Goal: Information Seeking & Learning: Learn about a topic

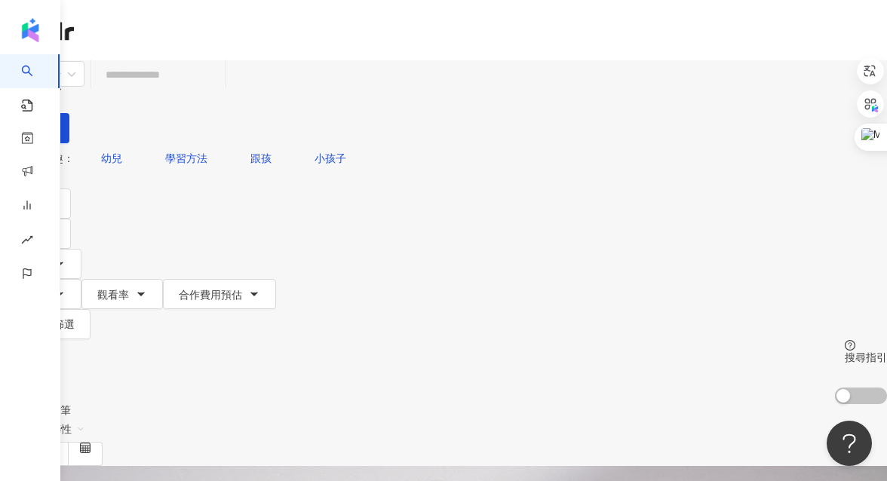
click at [220, 89] on input "search" at bounding box center [158, 74] width 122 height 29
click at [62, 84] on div "不分平台" at bounding box center [35, 74] width 53 height 24
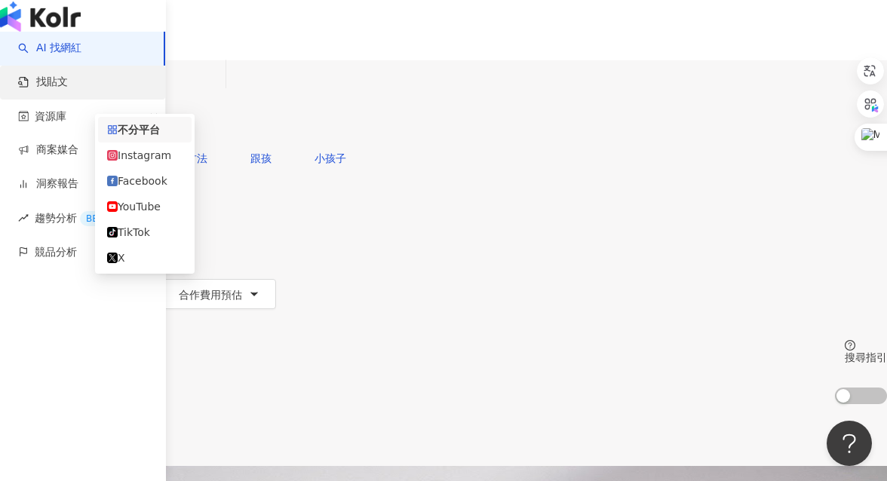
click at [48, 90] on link "找貼文" at bounding box center [43, 82] width 50 height 15
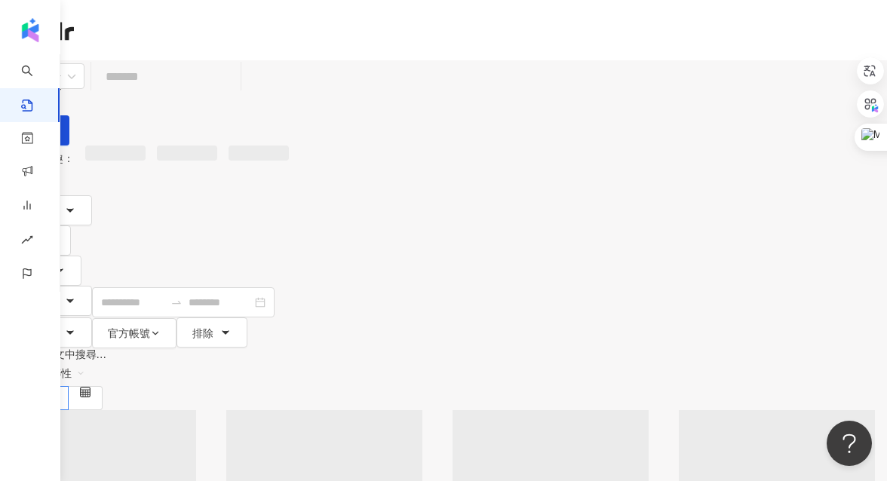
click at [235, 87] on input "search" at bounding box center [165, 76] width 137 height 32
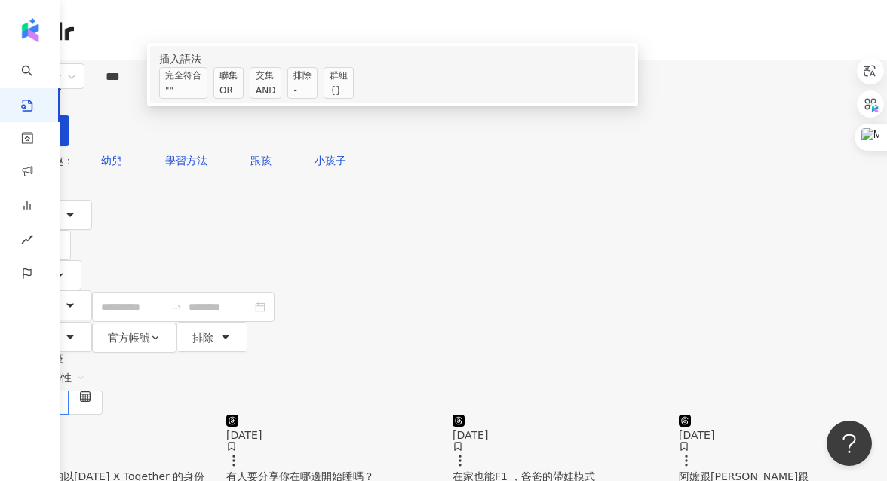
click at [281, 99] on span "交集 AND" at bounding box center [266, 83] width 32 height 32
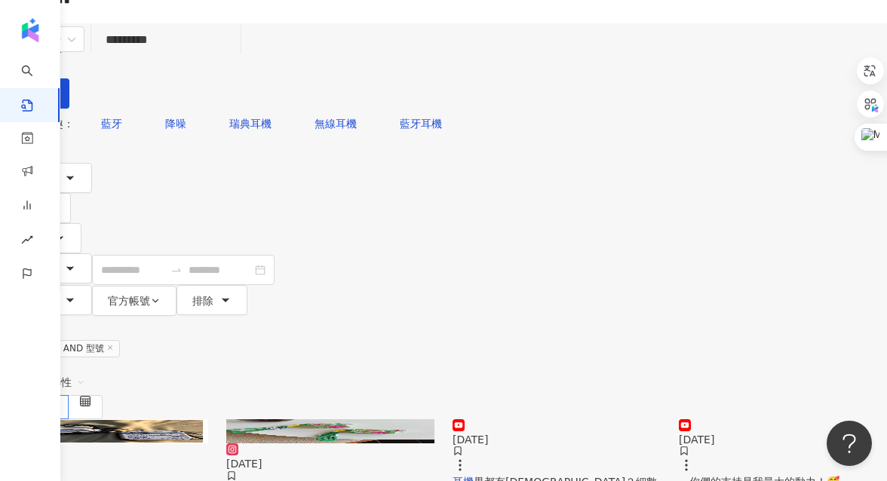
scroll to position [41, 0]
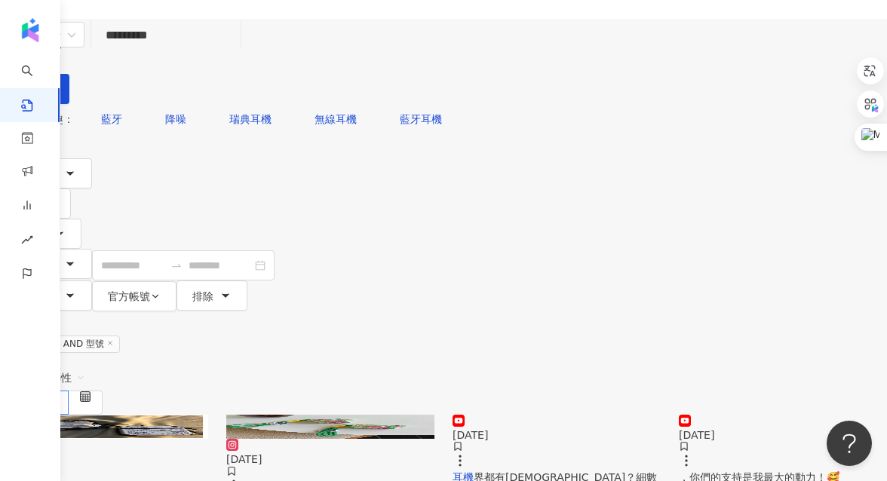
click at [85, 366] on span "關聯性" at bounding box center [62, 378] width 45 height 24
click at [755, 267] on div "觀看數" at bounding box center [766, 268] width 42 height 17
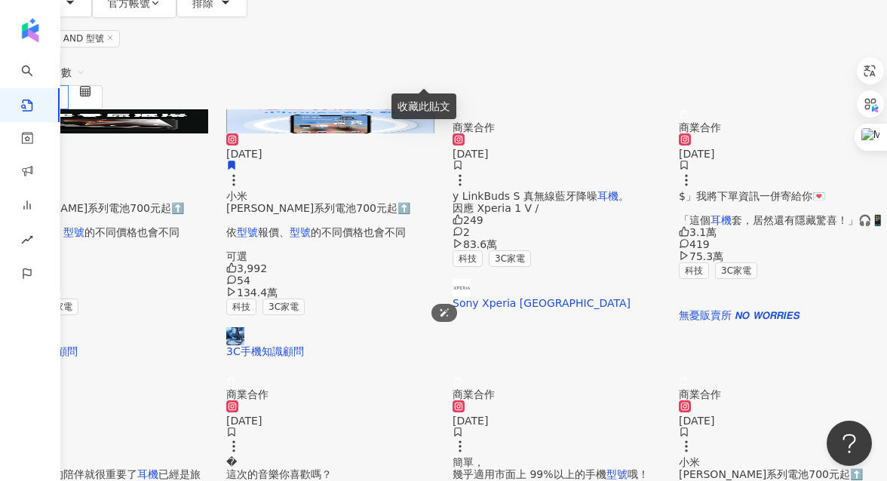
scroll to position [382, 0]
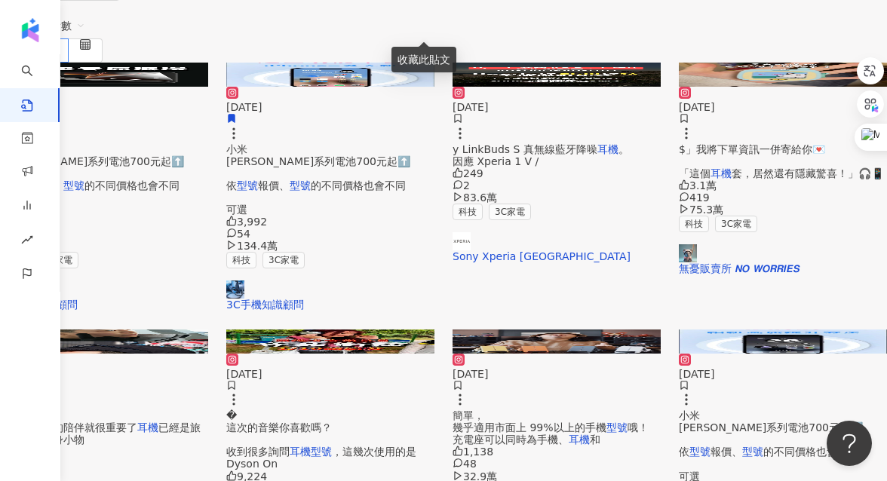
click at [332, 446] on mark "耳機型號" at bounding box center [311, 452] width 42 height 12
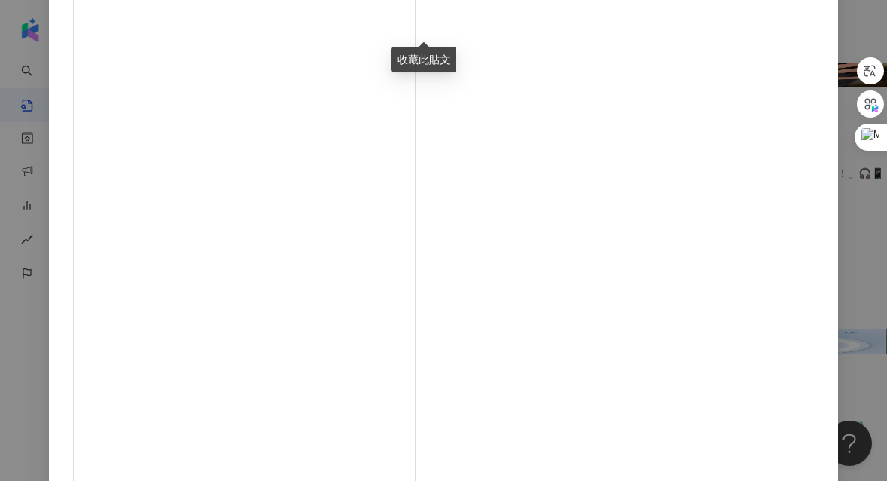
scroll to position [195, 0]
click at [831, 201] on div "vinyl_fishknee 2024/12/3 來到漂遊者音樂祭做街訪🎧 這次的音樂你喜歡嗎？ 收到很多詢問耳機型號，這幾次使用的是Dyson OnTrac…" at bounding box center [443, 240] width 887 height 481
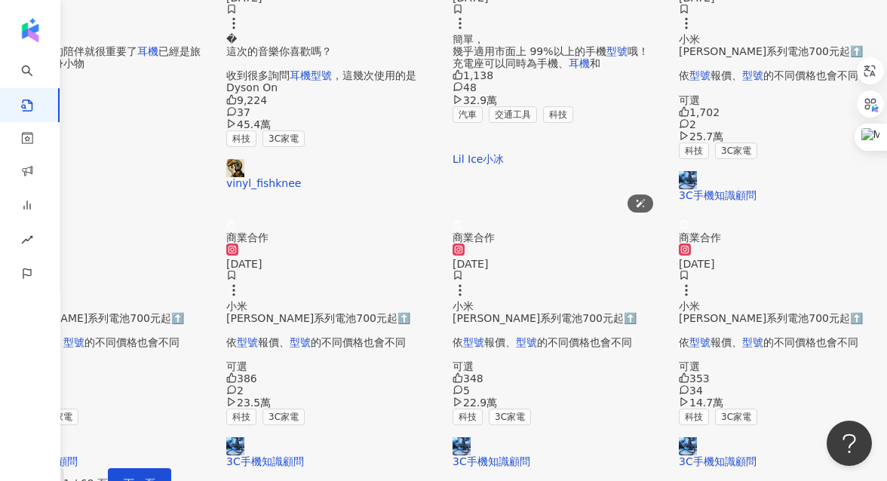
scroll to position [785, 0]
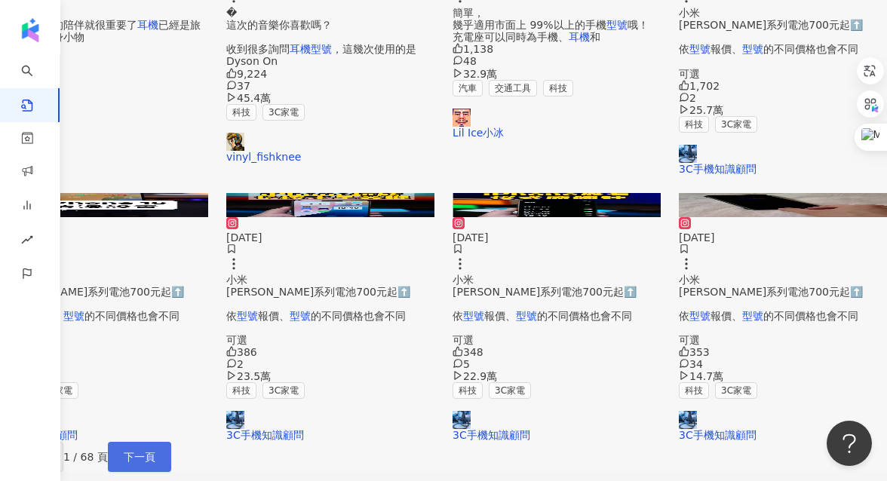
click at [155, 451] on span "下一頁" at bounding box center [140, 457] width 32 height 12
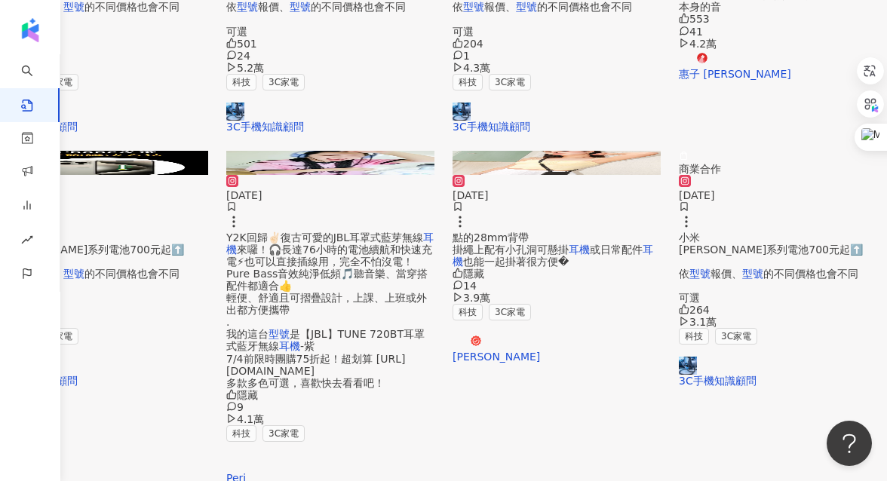
scroll to position [827, 0]
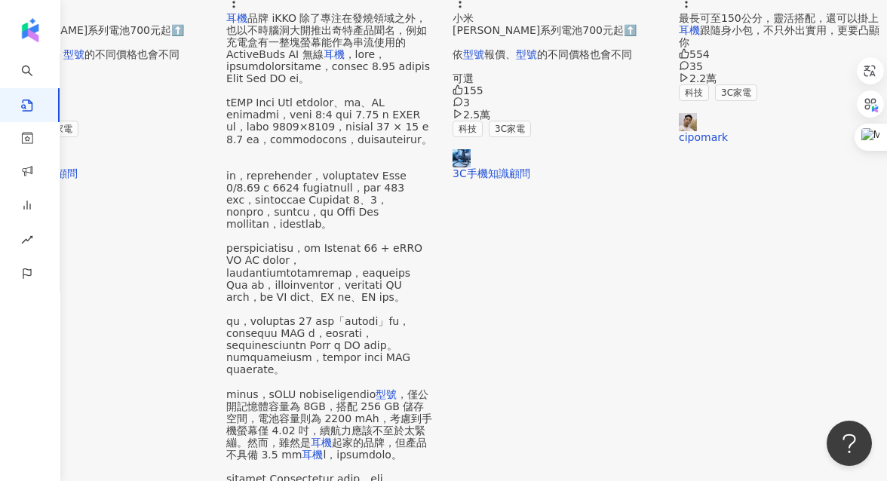
scroll to position [509, 0]
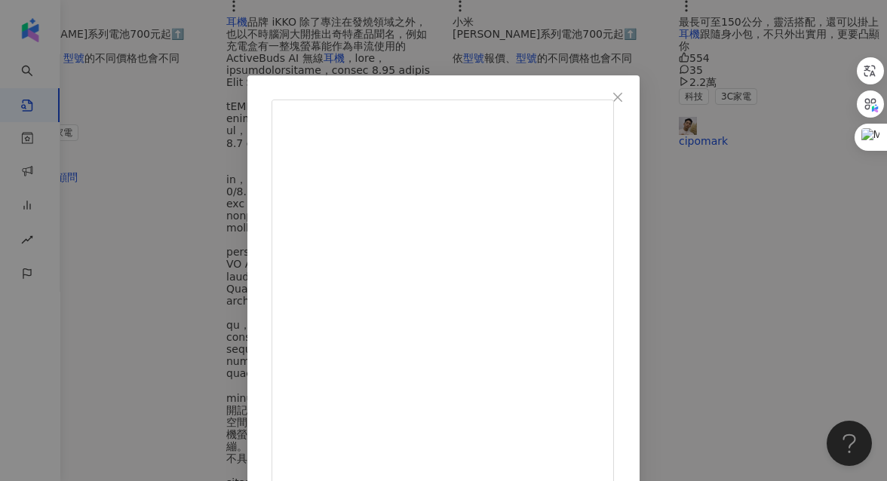
scroll to position [185, 0]
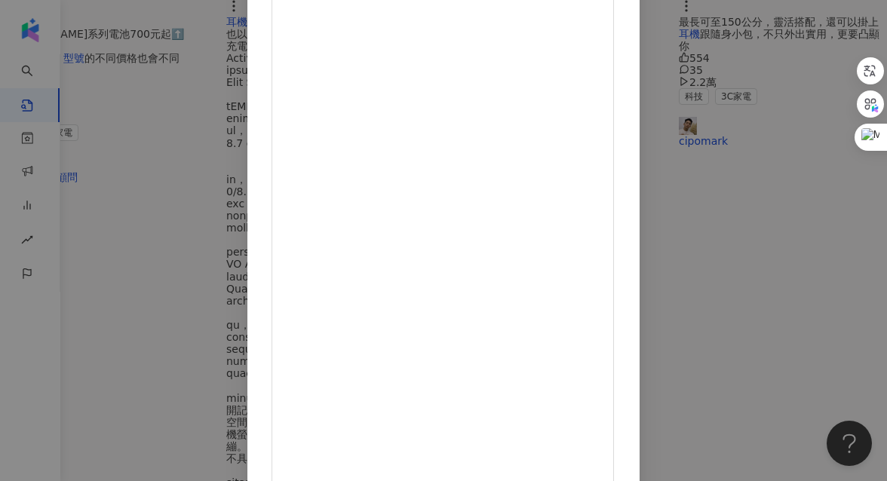
click at [785, 247] on div "莫娜In the wood 2025/2/26 音樂眼鏡實用嗎？ 如果你是戴過開放式耳機的人 絕對會覺得它好用！ ✨JBL Soundgear Frames …" at bounding box center [443, 240] width 887 height 481
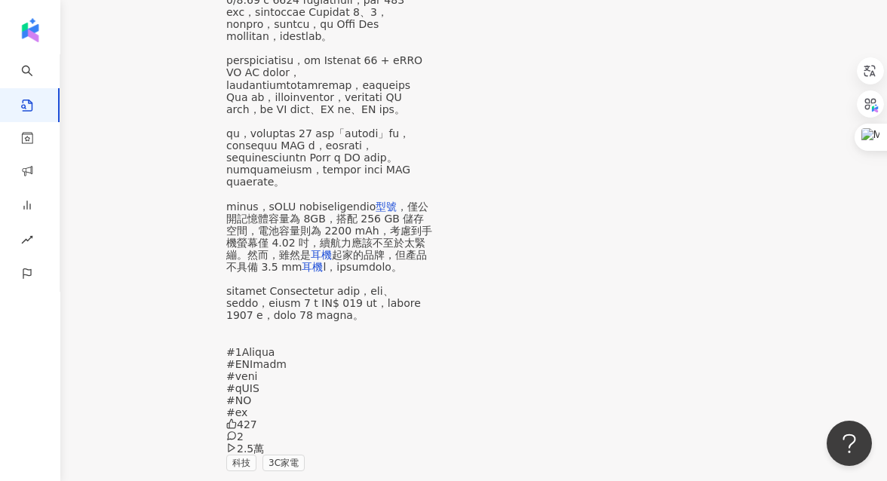
scroll to position [758, 0]
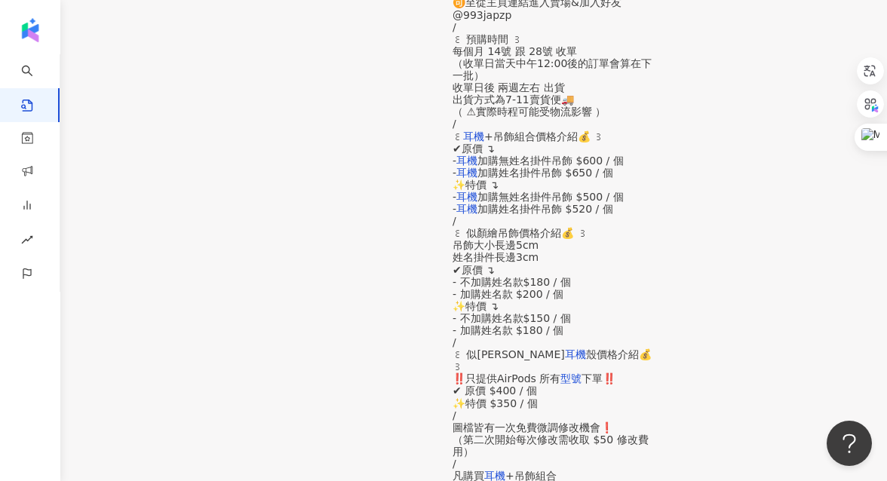
scroll to position [772, 0]
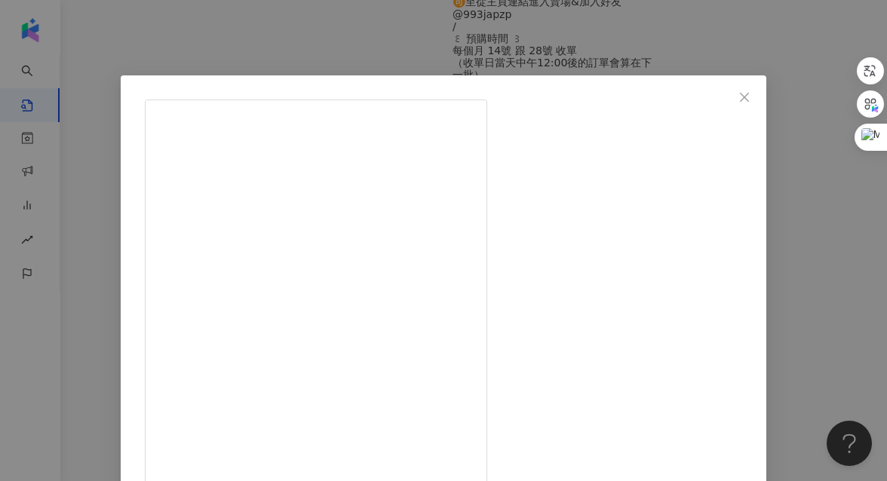
click at [809, 321] on div "ℂℍ𝔼𝕃𝕊𝔼𝔸 𝕂𝕎𝕆𝕂 2023/10/24 1,245 5 2,975 查看原始貼文" at bounding box center [443, 240] width 887 height 481
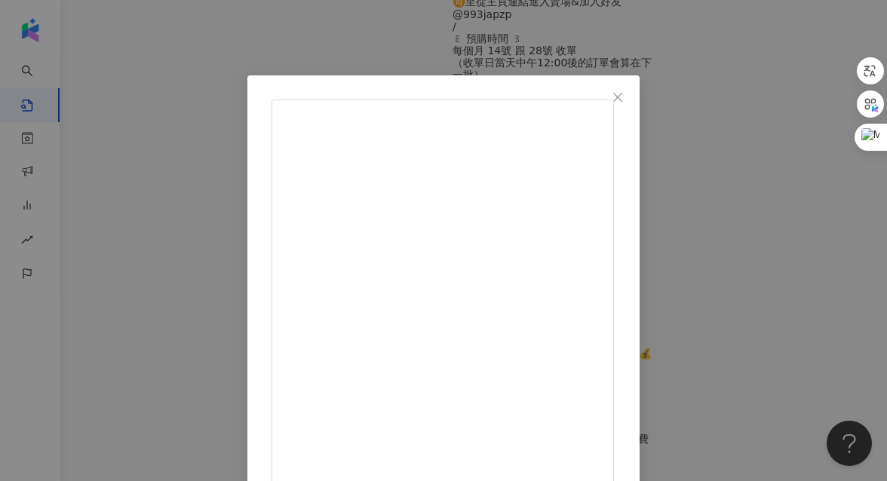
scroll to position [243, 0]
click at [834, 241] on div "魚腦少女耍廢誌 2023/10/13 503 19 2,971 查看原始貼文" at bounding box center [443, 240] width 887 height 481
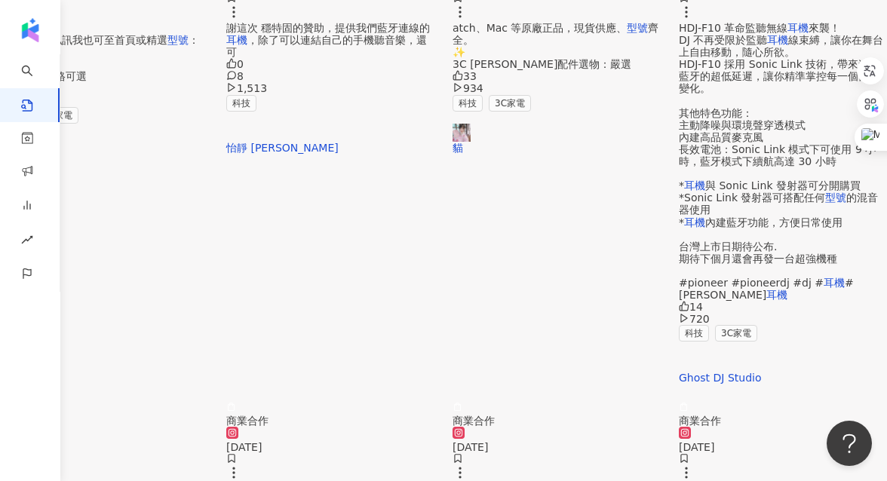
scroll to position [0, 0]
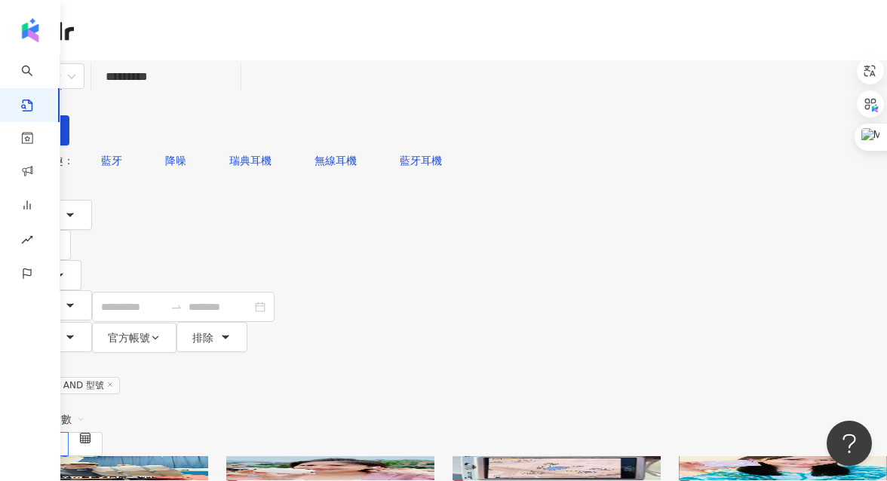
click at [235, 93] on input "*********" at bounding box center [165, 76] width 137 height 32
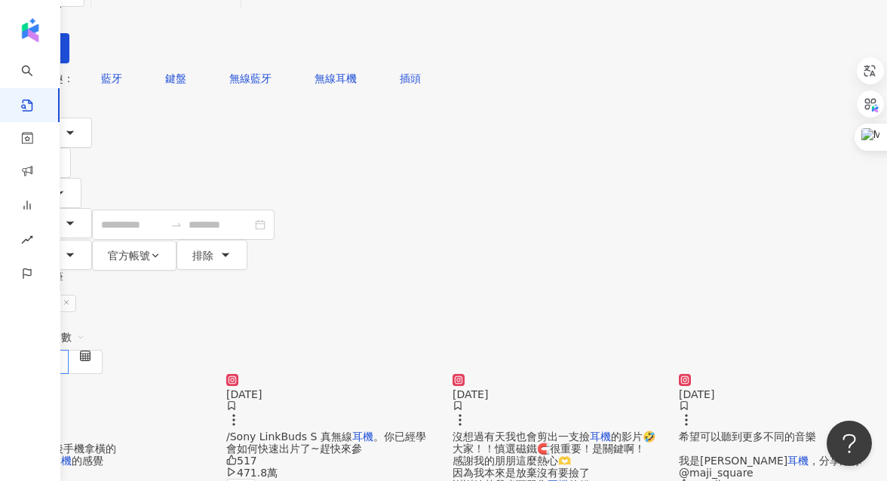
scroll to position [98, 0]
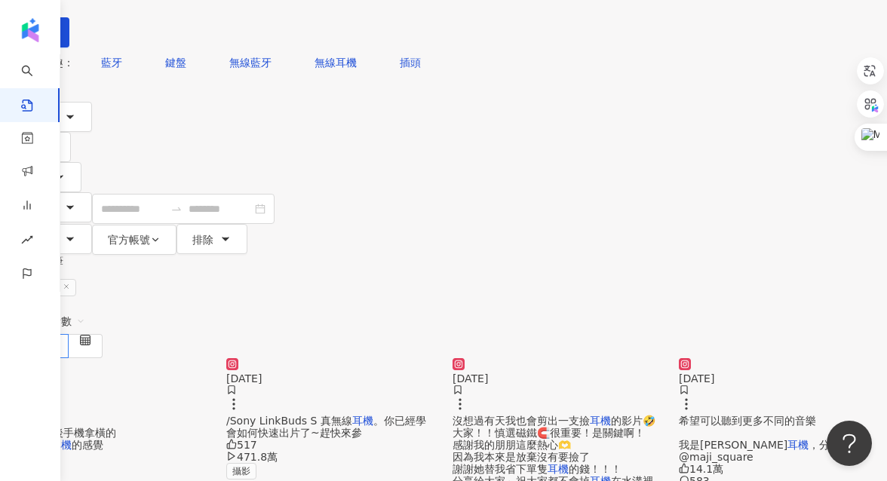
click at [788, 439] on mark "耳機" at bounding box center [798, 445] width 21 height 12
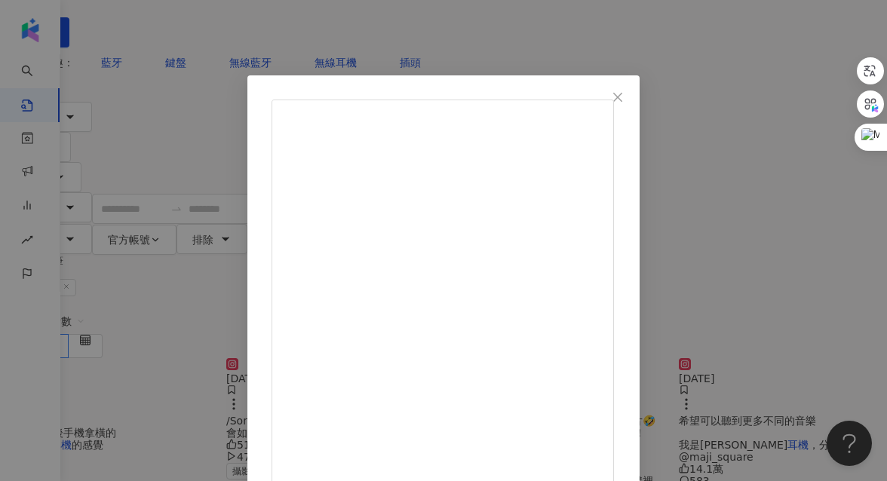
click at [829, 263] on div "vinyl_fishknee 2024/10/25 英吉音品街訪ep3 🎃萬聖節快樂 特別選在晚上來到了圓山！ 希望可以聽到更多不同的音樂 我是英吉戴耳機，分…" at bounding box center [443, 240] width 887 height 481
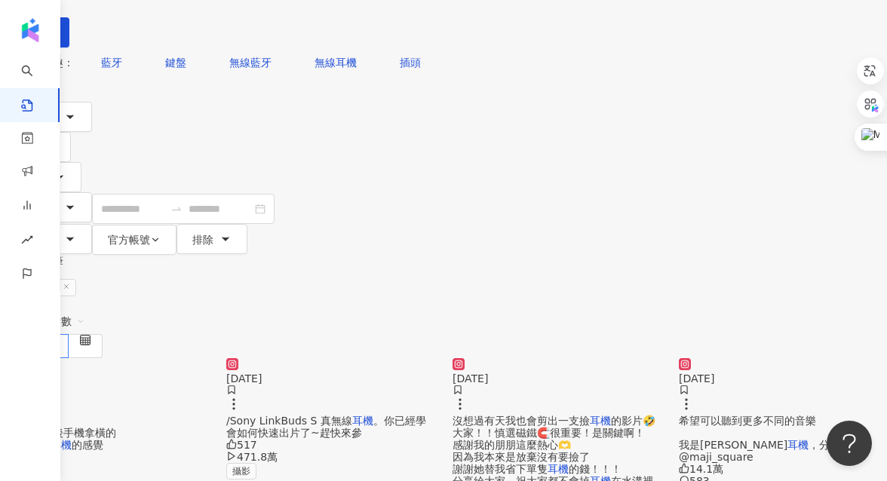
click at [563, 415] on div "沒想過有天我也會剪出一支撿 耳機 的影片🤣 大家！！慎選磁鐵🧲很重要！是關鍵啊！ 感謝我的朋朋這麼熱心🫶 因為我本來是放棄沒有要撿了 謝謝她替我省下單隻 耳機…" at bounding box center [557, 457] width 208 height 85
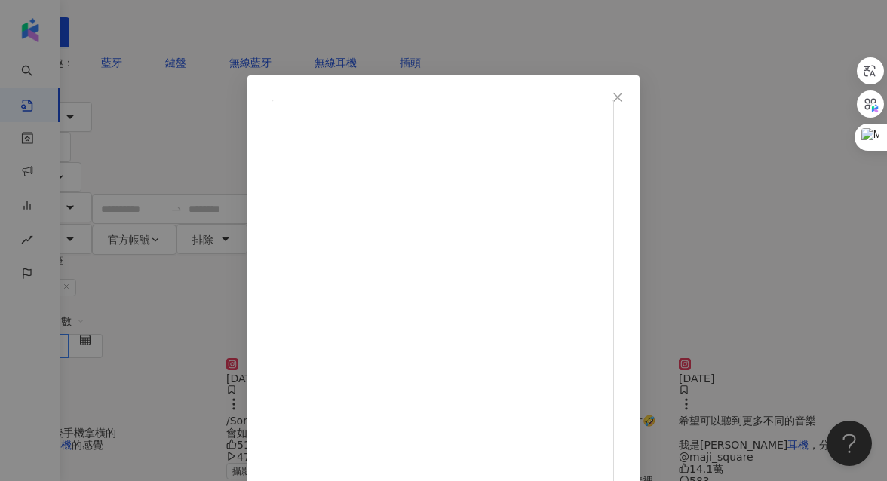
click at [835, 226] on div "Jennä Cheng 2024/9/2 沒想過有天我也會剪出一支撿耳機的影片🤣 大家！！慎選磁鐵🧲很重要！是關鍵啊！ 感謝我的朋朋這麼熱心🫶 因為我本來是…" at bounding box center [443, 240] width 887 height 481
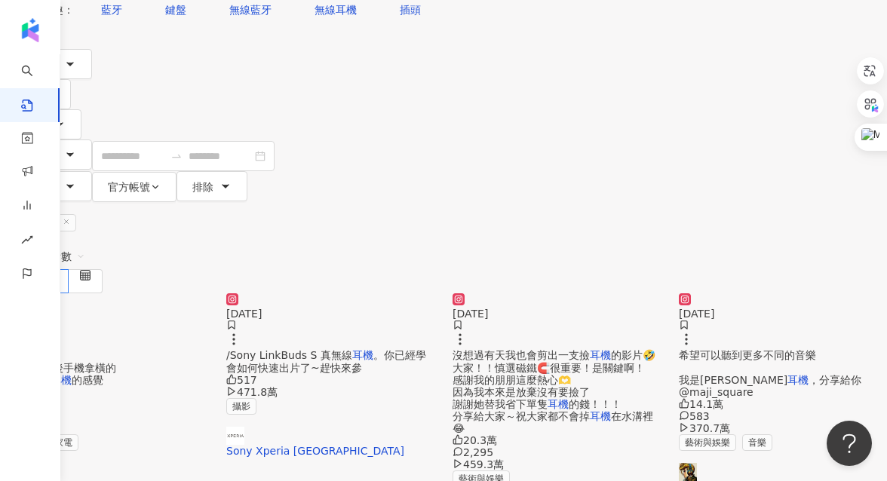
scroll to position [158, 0]
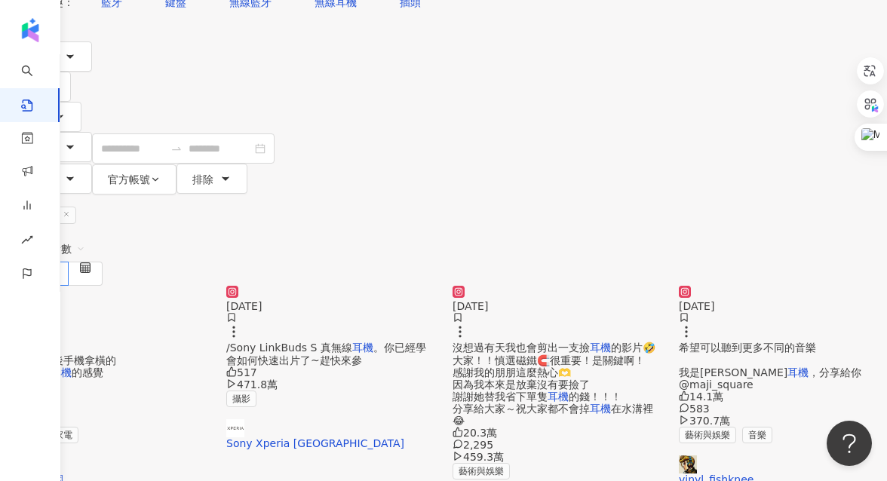
click at [386, 342] on span "。你已經學會如何快速出片了~趕快來參" at bounding box center [326, 354] width 200 height 24
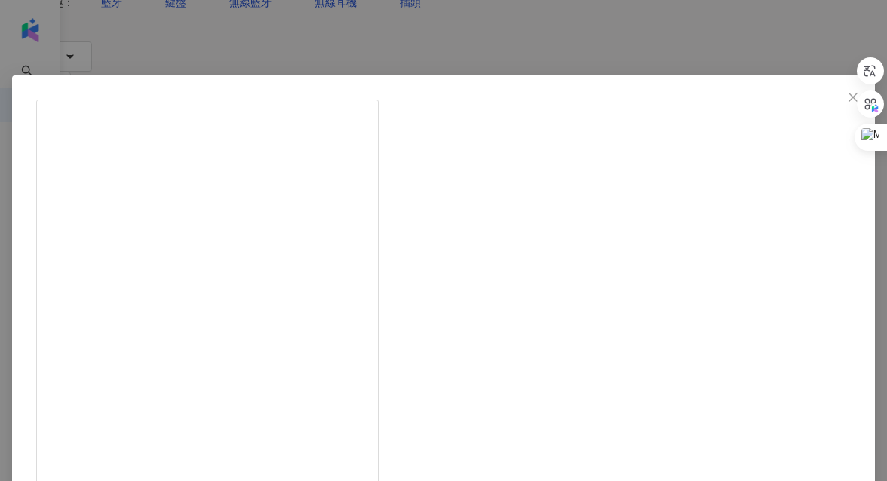
click at [828, 244] on div "Sony Xperia Taiwan 2023/10/19 出門玩不小心😛拍了上百張美照，想通通上傳分享怎麼辦? 『Video Creator 影片編輯器』是…" at bounding box center [443, 240] width 887 height 481
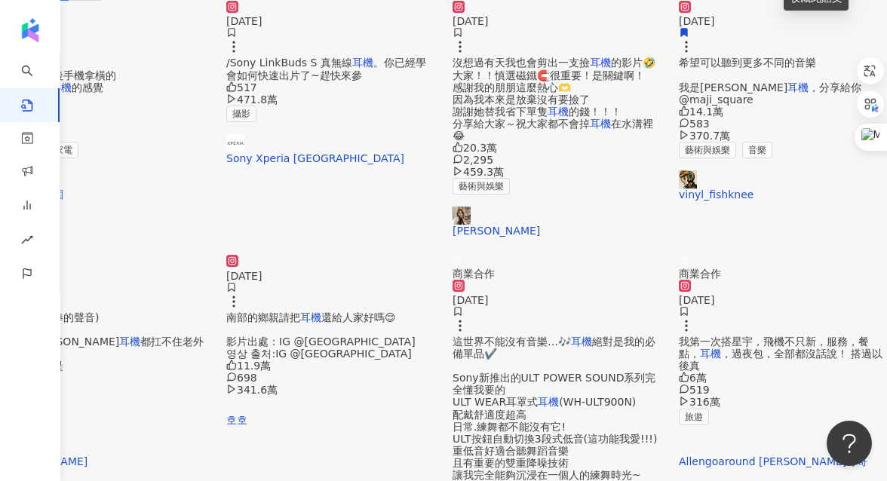
scroll to position [447, 0]
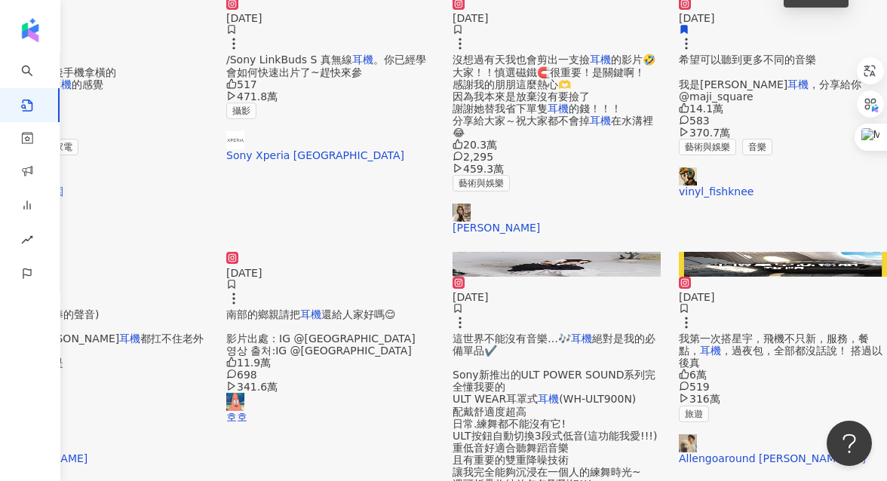
click at [119, 309] on span "一直有吃冰棒的聲音) - 我帶著Bose" at bounding box center [59, 327] width 119 height 36
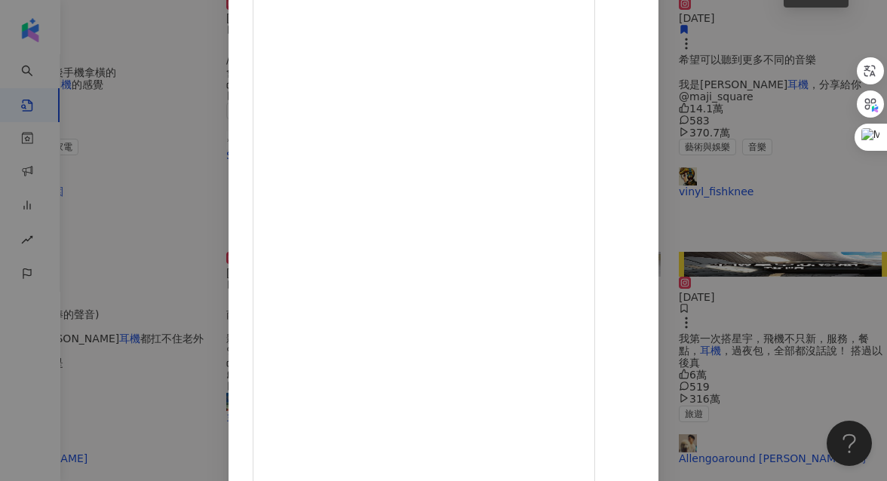
scroll to position [195, 0]
click at [855, 186] on div "陽一弘 2025/4/19 誰懂凌晨被69聲音吵醒的感覺 (一直有吃冰棒的聲音) - 我帶著Bose耳機 都扛不住老外的爆發力 （影片聲音是實際我家聽到的音量…" at bounding box center [443, 240] width 887 height 481
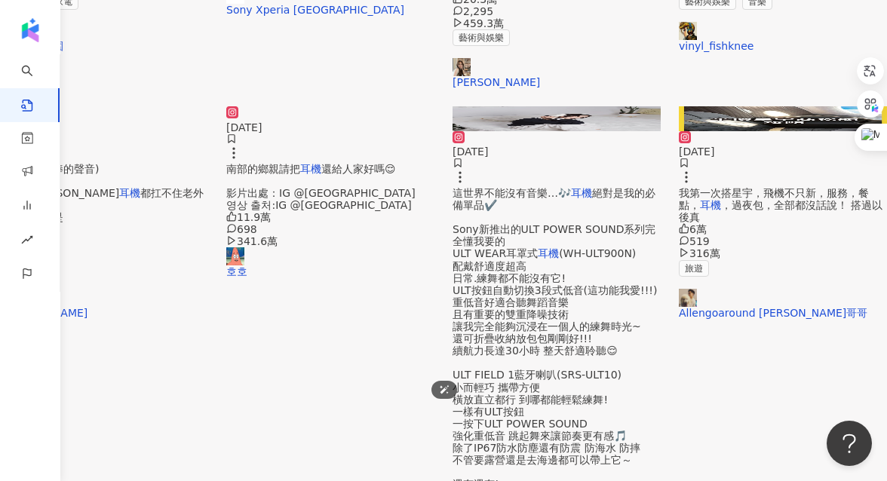
scroll to position [719, 0]
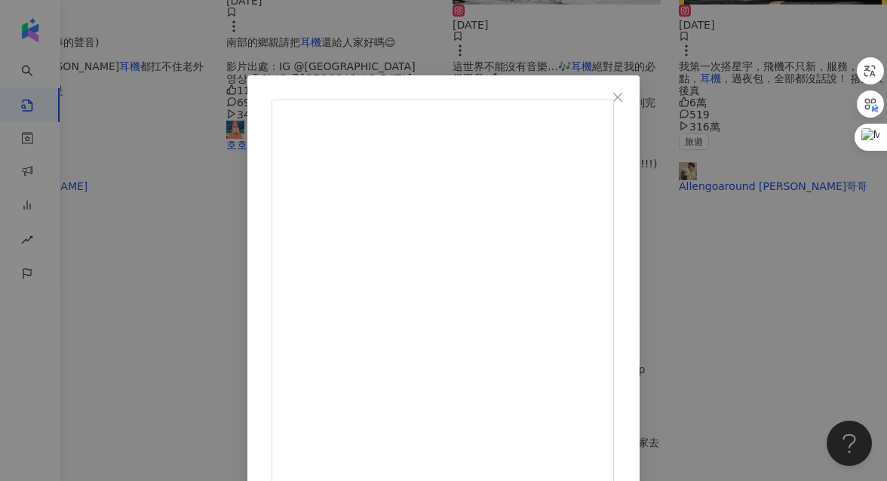
click at [819, 292] on div "heimutaytay 2024/11/24 你們都知道這個嗎？ 好像又不是最近出的新商品…？ 這麼好東西怎麼一直不跟我講啊😭 飛到荷蘭14小時電池完全夠用 …" at bounding box center [443, 240] width 887 height 481
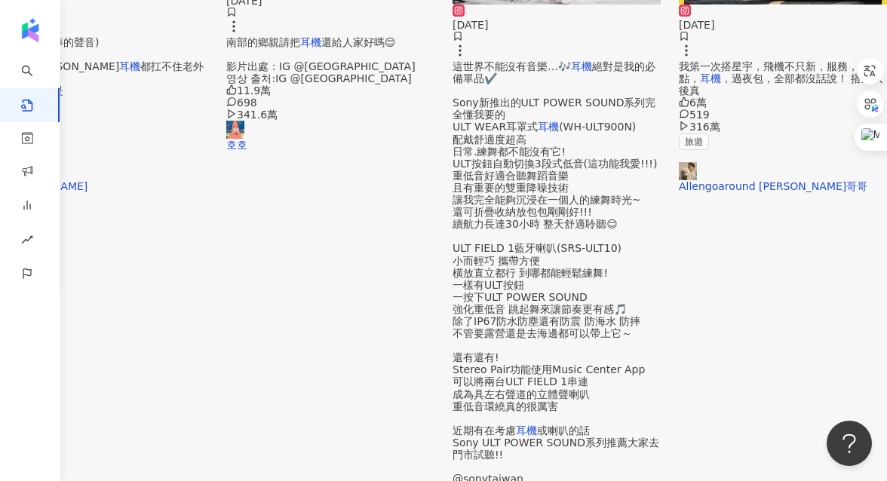
scroll to position [776, 0]
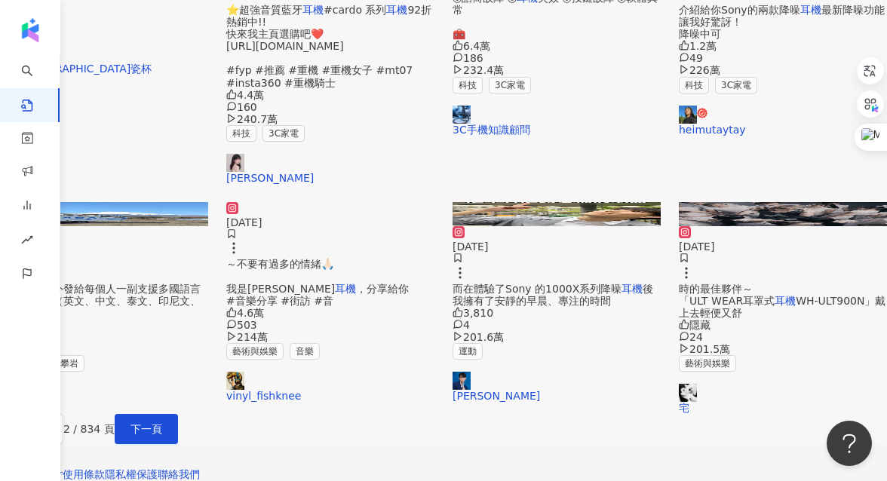
scroll to position [703, 0]
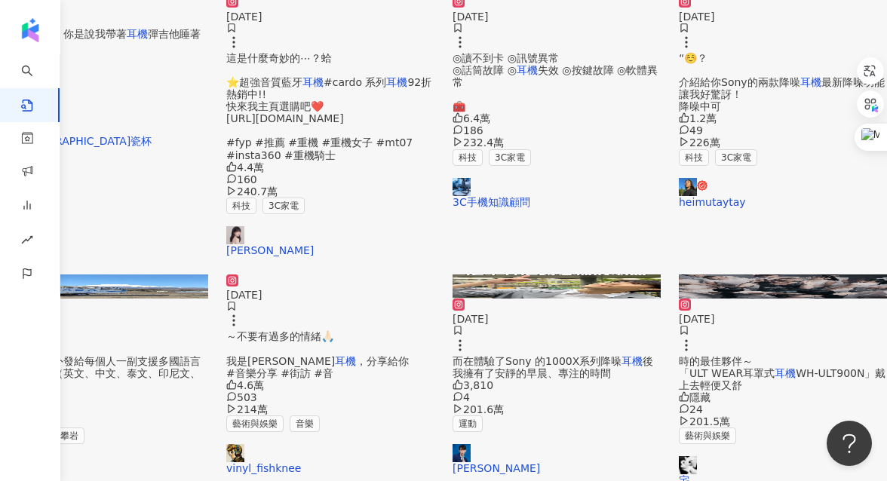
click at [352, 361] on mark "耳機" at bounding box center [345, 361] width 21 height 12
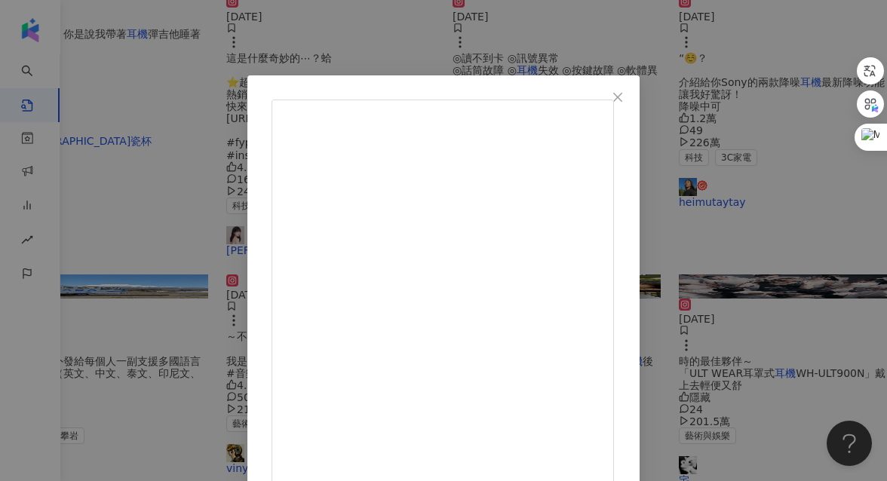
click at [843, 274] on div "vinyl_fishknee 2024/11/22 有你喜歡的中文歌曲嗎！ 🎧音品街訪（中文歌篇） 這次想讓受訪人推薦一首中文歌 給下一個人聽～並為其喜好給予…" at bounding box center [443, 240] width 887 height 481
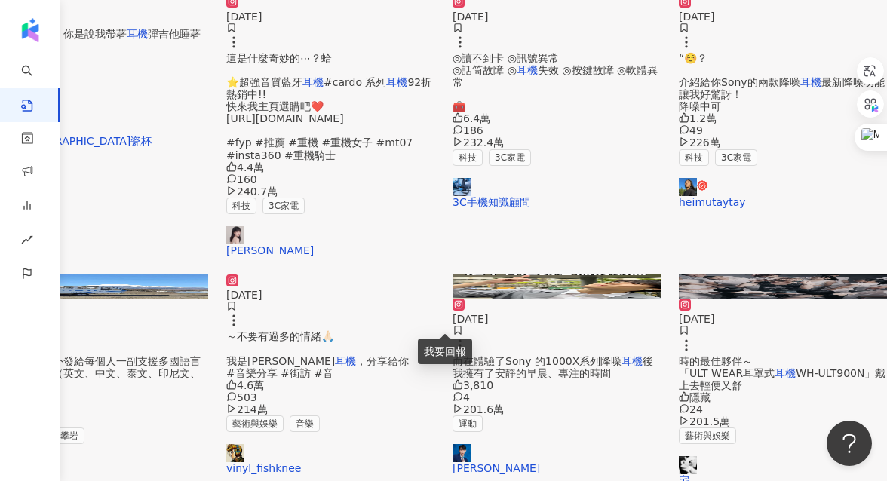
scroll to position [709, 0]
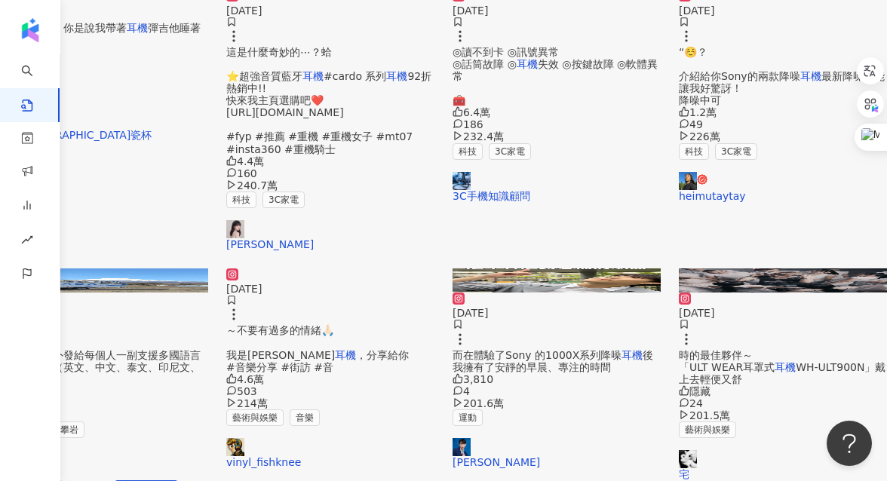
click at [558, 349] on span "而在體驗了Sony 的1000X系列降噪" at bounding box center [537, 355] width 169 height 12
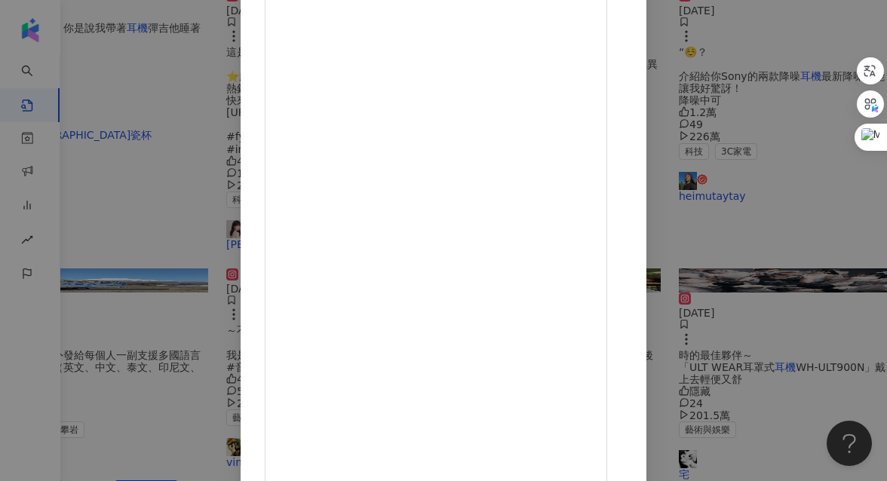
scroll to position [195, 0]
click at [828, 251] on div "劉良成 2024/3/22 3,810 4 201.6萬 查看原始貼文" at bounding box center [443, 240] width 887 height 481
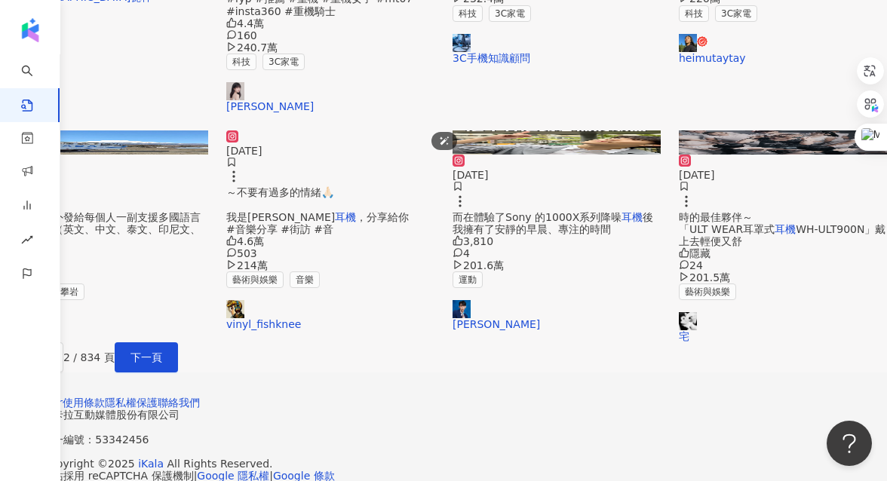
scroll to position [846, 0]
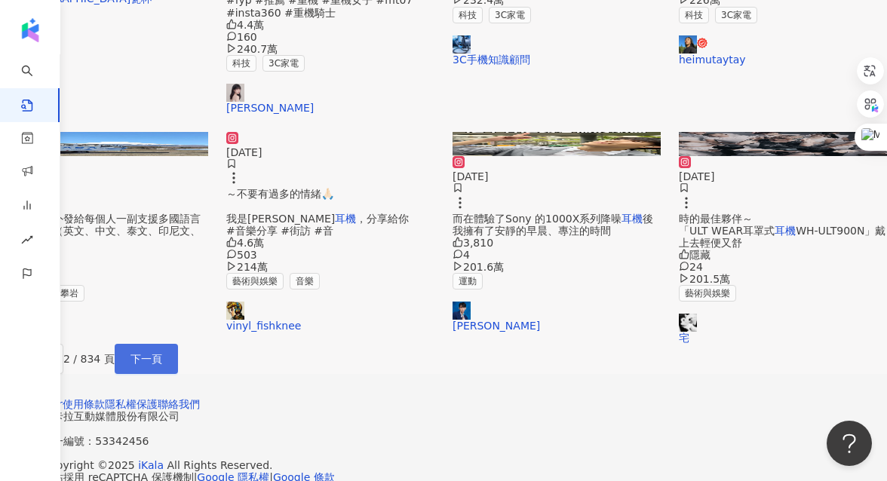
click at [162, 361] on span "下一頁" at bounding box center [147, 359] width 32 height 12
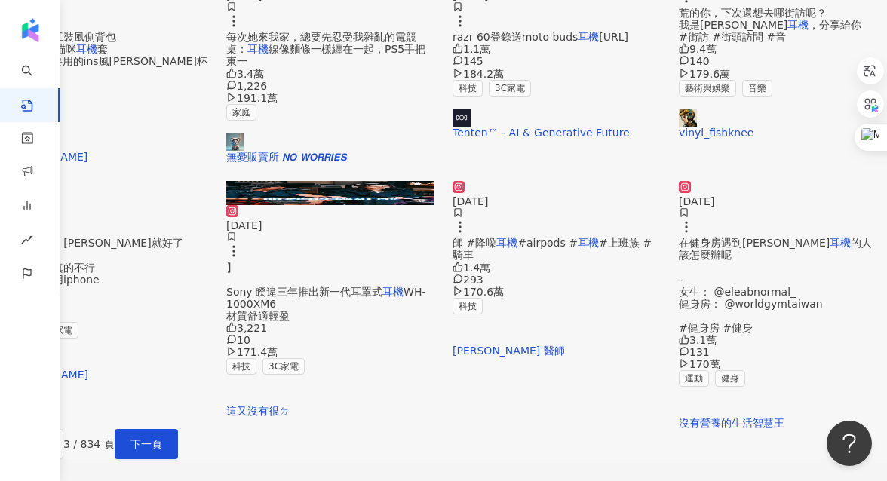
scroll to position [731, 0]
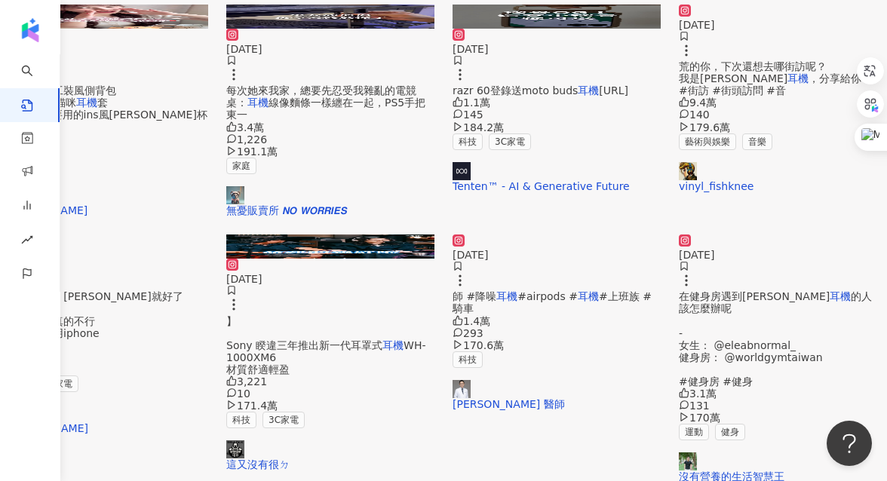
click at [343, 335] on span "】 Sony 睽違三年推出新一代耳罩式" at bounding box center [304, 333] width 156 height 36
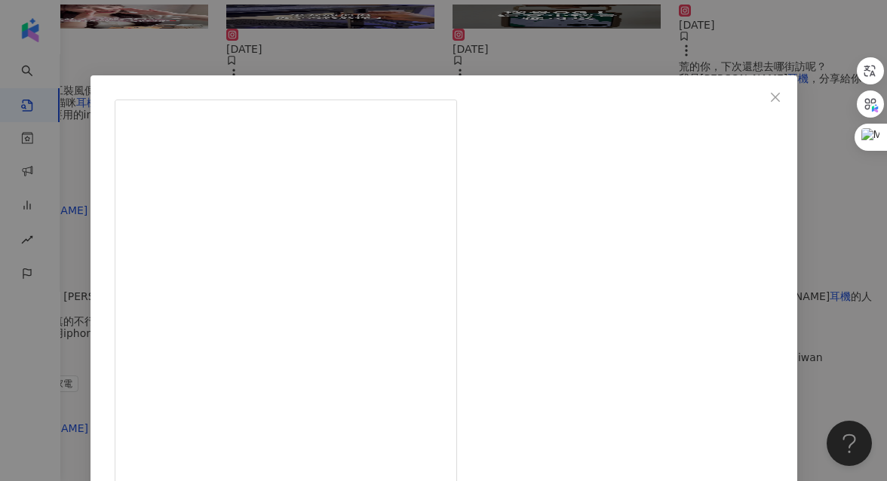
click at [814, 316] on div "這又沒有很ㄉ 2025/8/6 【本集由 Sony 贊助播出】 Sony 睽違三年推出新一代耳罩式耳機 WH-1000XM6 材質舒適輕盈、不夾耳、不易脫落，…" at bounding box center [443, 240] width 887 height 481
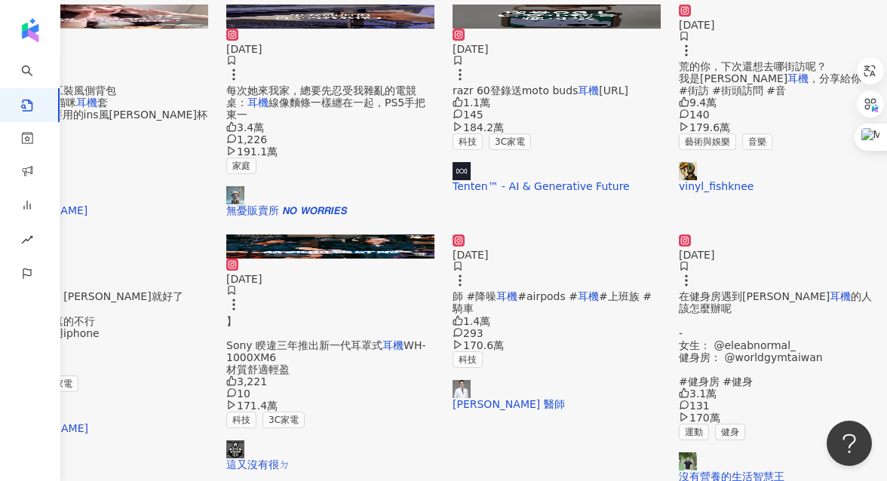
click at [764, 335] on span "的人 該怎麼辦呢 - 女生： @eleabnormal_ 健身房： @worldgymtaiwan #健身房 #健身" at bounding box center [775, 338] width 193 height 97
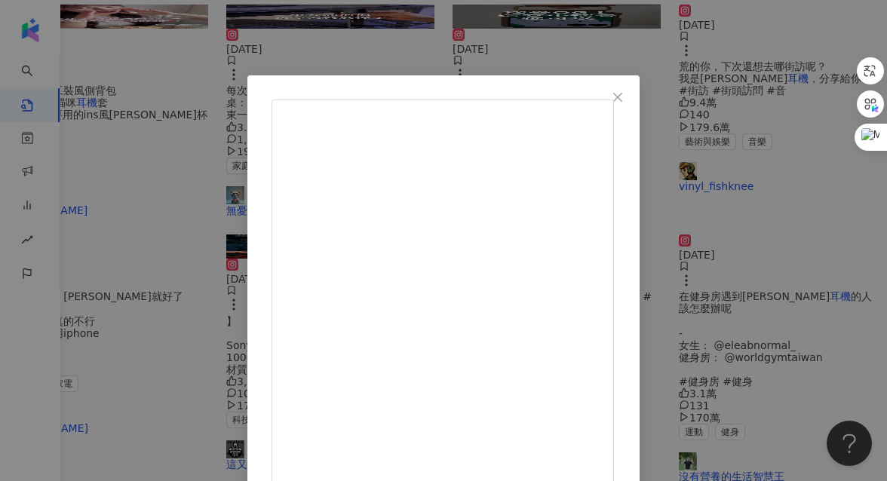
click at [804, 309] on div "沒有營養的生活智慧王 2024/1/17 在健身房遇到戴耳機的人 該怎麼辦呢 - 女生： @eleabnormal_ 健身房： @worldgymtaiwan…" at bounding box center [443, 240] width 887 height 481
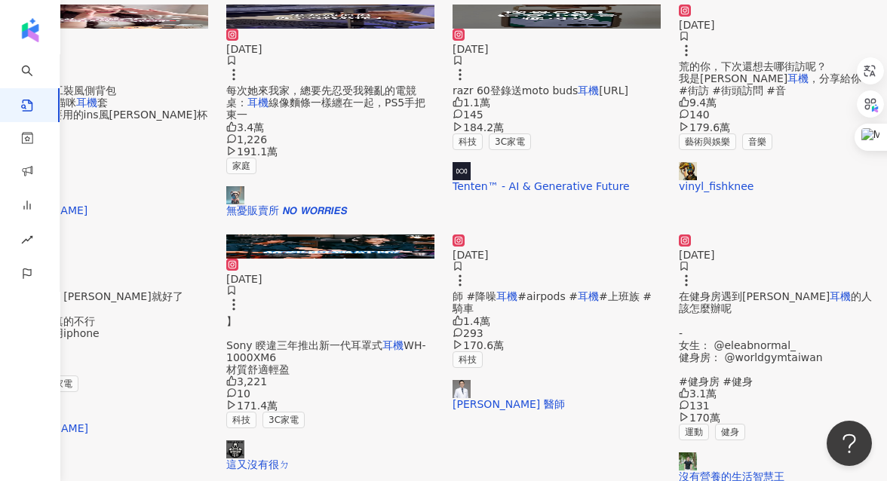
click at [100, 337] on span "就真的不行 因為收音是用iphone" at bounding box center [50, 327] width 100 height 24
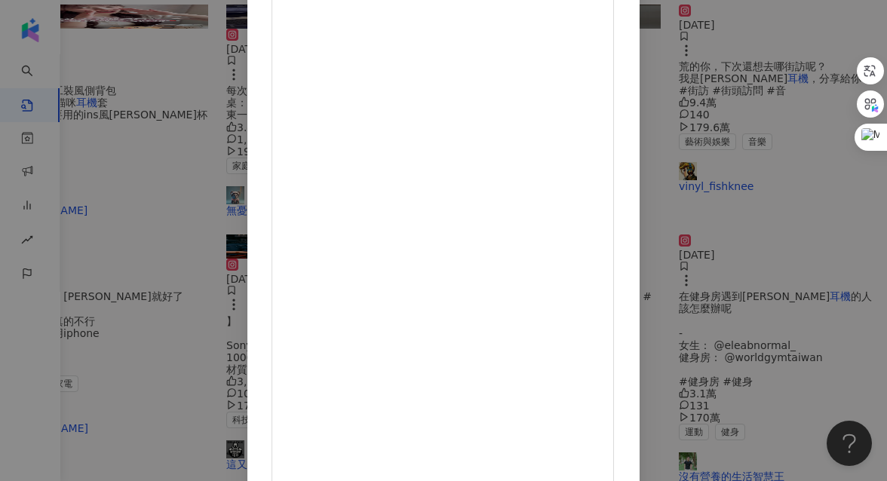
scroll to position [194, 0]
click at [818, 301] on div "KellyXChen.tw 2025/1/8 #KXC365 day 254 🎧一個身體兩個心跳🥹 在tiktok一直看到這個hack 之前一直以為用airp…" at bounding box center [443, 240] width 887 height 481
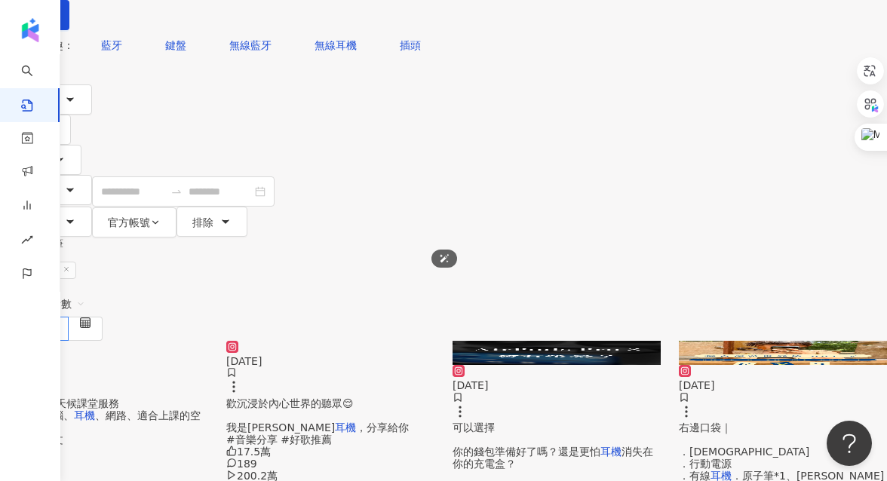
scroll to position [136, 0]
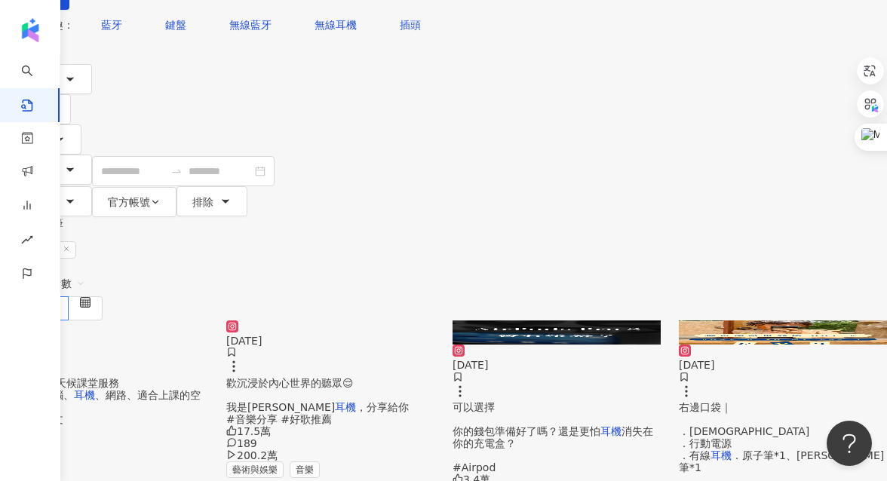
click at [172, 377] on div "24小時的全天候課堂服務 只要你有電腦、 耳機 、網路、適合上課的空間 和一顆對英文" at bounding box center [104, 401] width 208 height 48
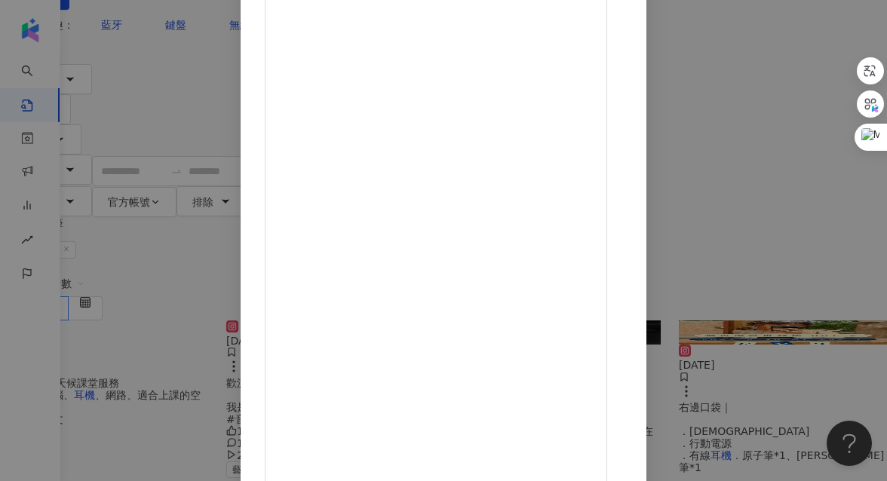
scroll to position [195, 0]
click at [868, 229] on div "IJU 賴一如往常 2024/5/10 3.1萬 58 201.4萬 查看原始貼文" at bounding box center [443, 240] width 887 height 481
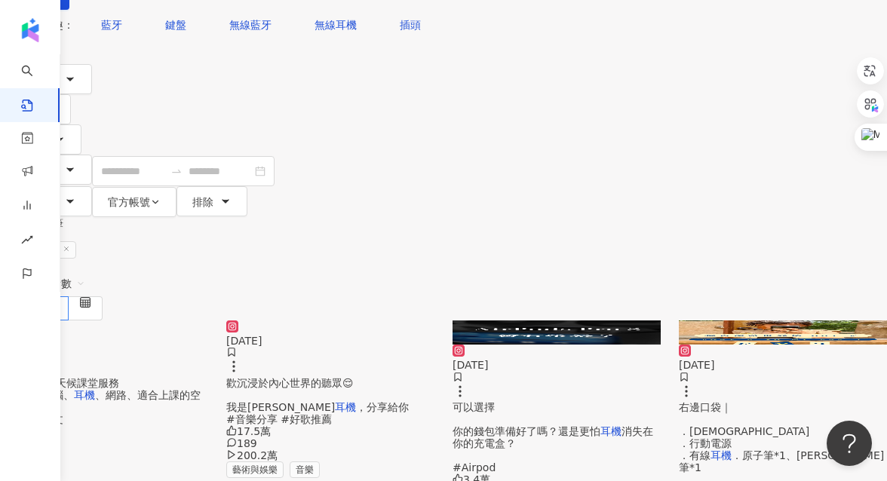
click at [411, 377] on div "歡沉浸於內心世界的聽眾😌 我是英吉戴 耳機 ，分享給你 #音樂分享 #好歌推薦" at bounding box center [330, 401] width 208 height 48
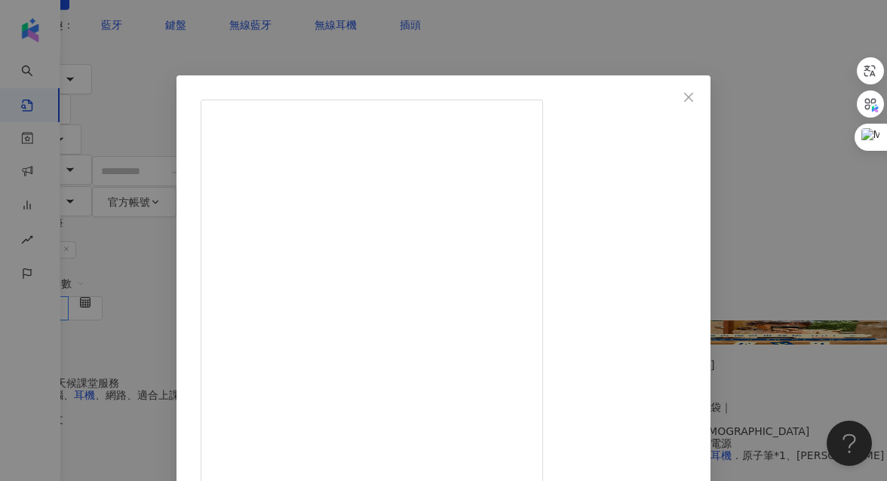
click at [831, 285] on div "vinyl_fishknee 2025/2/12 與你分享感受上很私密的音樂 🎧一分鐘推你一位音樂人 今天想與你分享：Gracie Abrams 細膩柔軟的音…" at bounding box center [443, 240] width 887 height 481
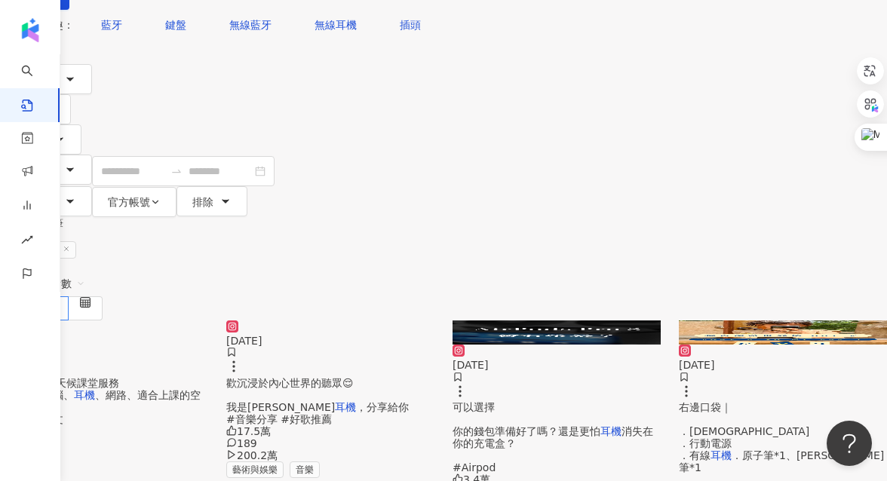
click at [597, 401] on span "可以選擇 你的錢包準備好了嗎？還是更怕" at bounding box center [527, 419] width 148 height 36
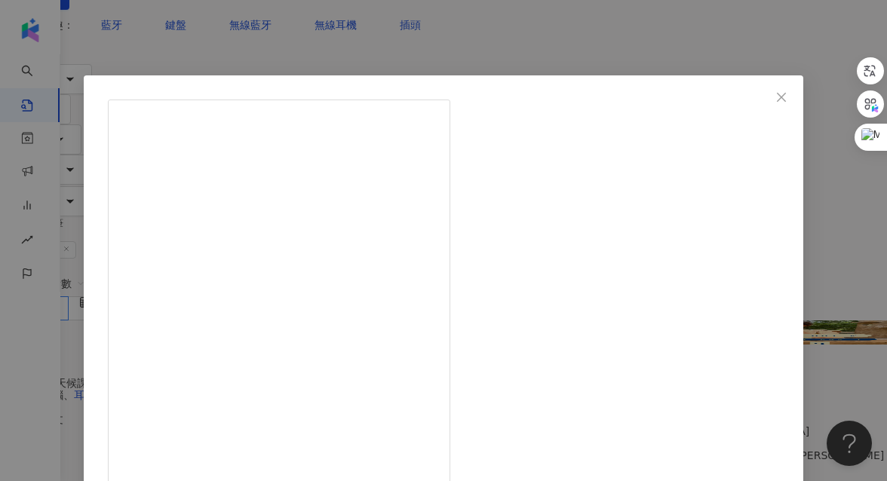
click at [797, 279] on div "蘋果爹 2024/3/4 Airpods Pro 3 改回 MP3 ？ 改版不只從2023改成2024，美國專利商標局（USPTO）於去年公佈，未來新款 Ai…" at bounding box center [443, 240] width 887 height 481
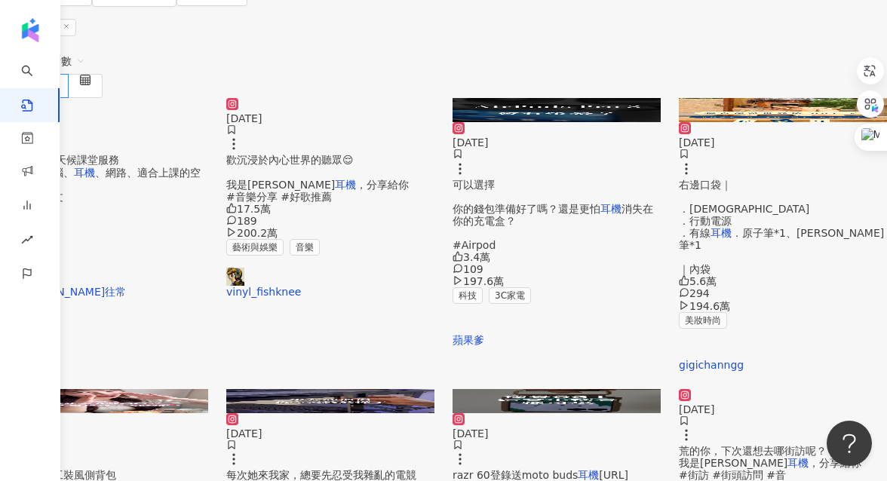
scroll to position [361, 0]
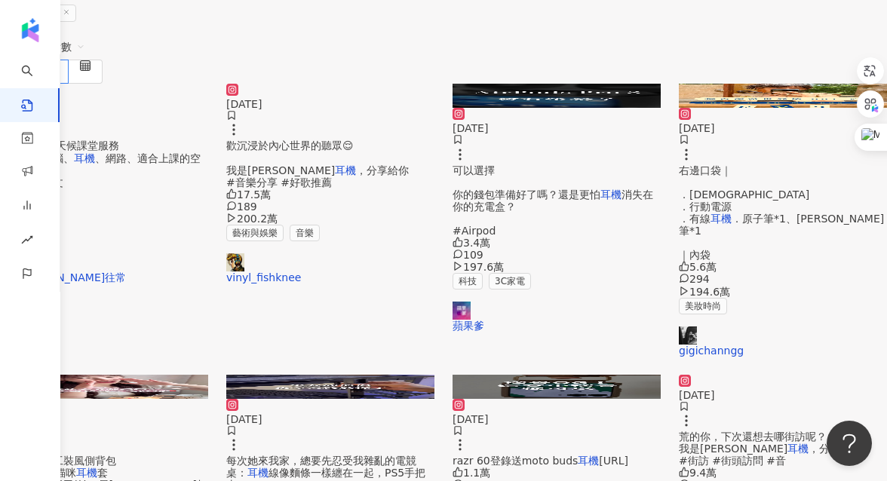
click at [739, 431] on span "荒的你，下次還想去哪街訪呢？ 我是英吉戴" at bounding box center [753, 443] width 148 height 24
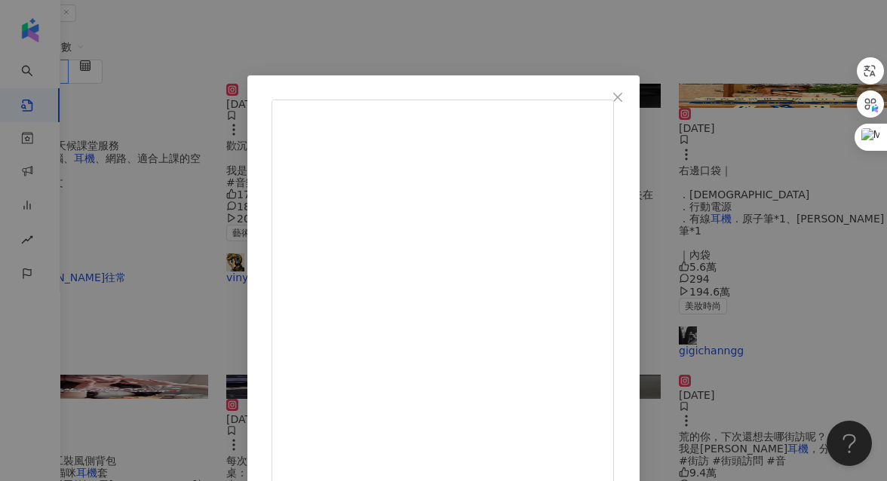
click at [861, 302] on div "vinyl_fishknee 2024/10/11 音品調查🎧1/10請給分（中山篇） 承上次在中山街訪來到第二集啦 這次終於出現了中文歌反而還稀有😂 不得不…" at bounding box center [443, 240] width 887 height 481
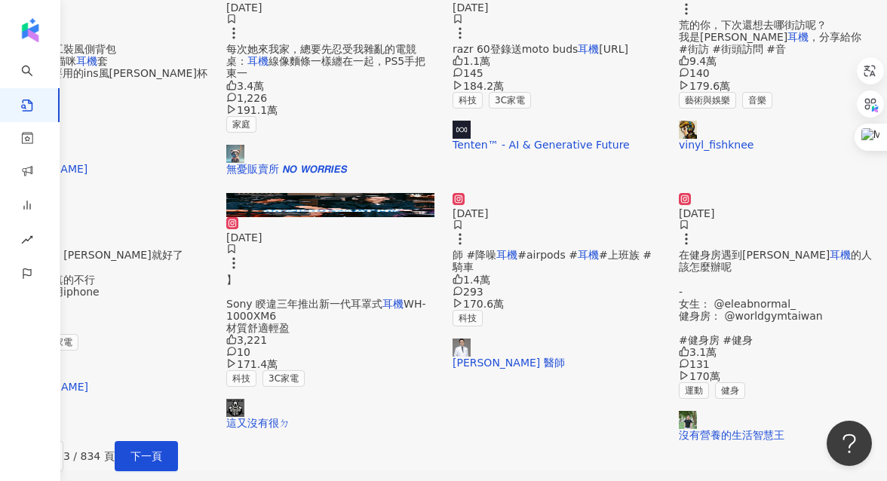
scroll to position [777, 0]
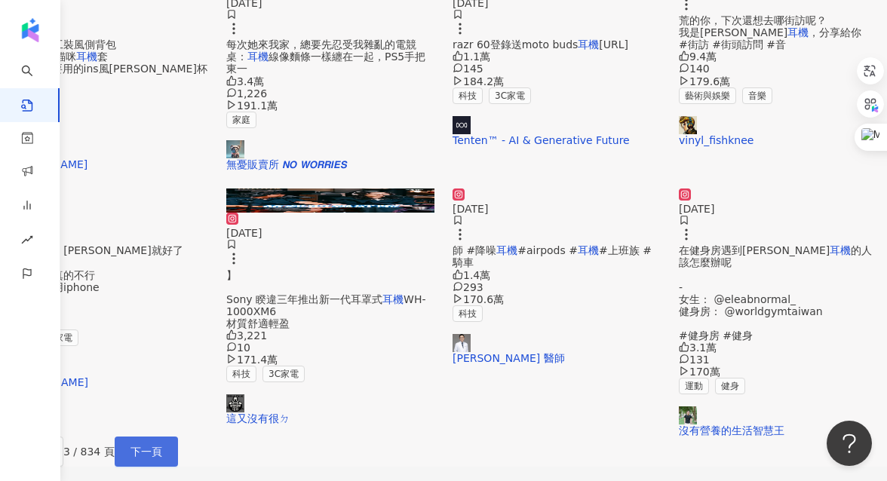
click at [162, 446] on span "下一頁" at bounding box center [147, 452] width 32 height 12
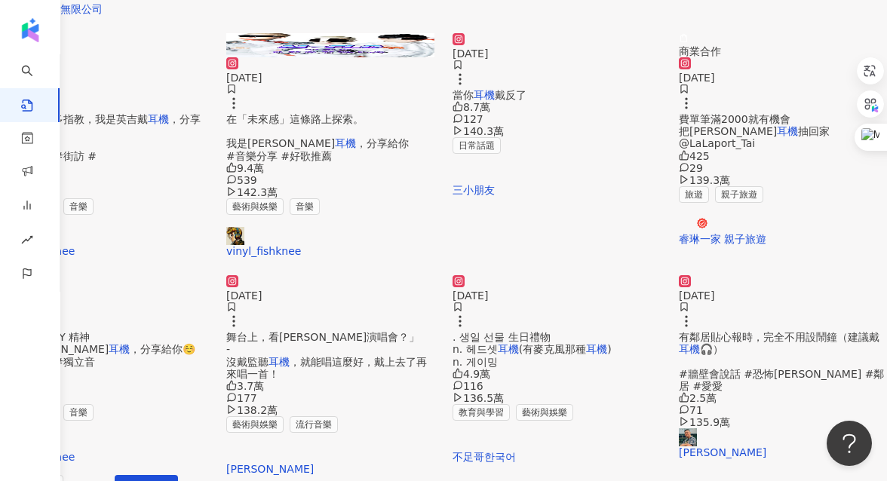
scroll to position [833, 0]
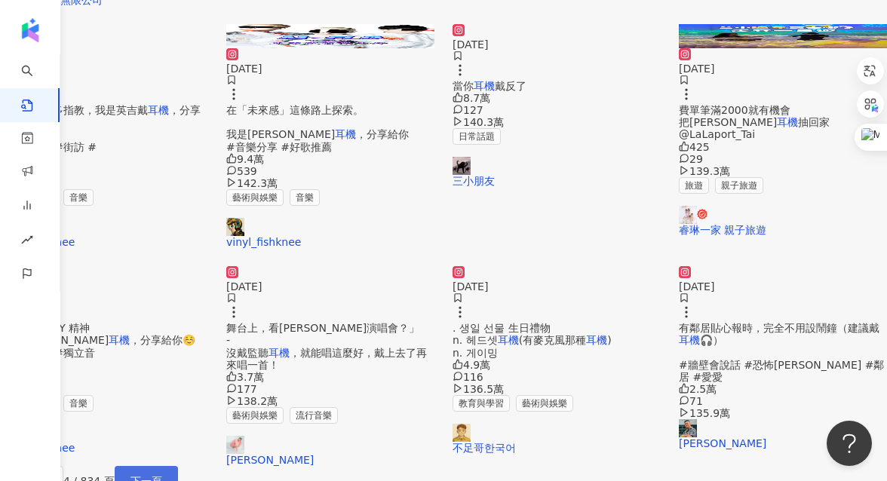
click at [162, 475] on span "下一頁" at bounding box center [147, 481] width 32 height 12
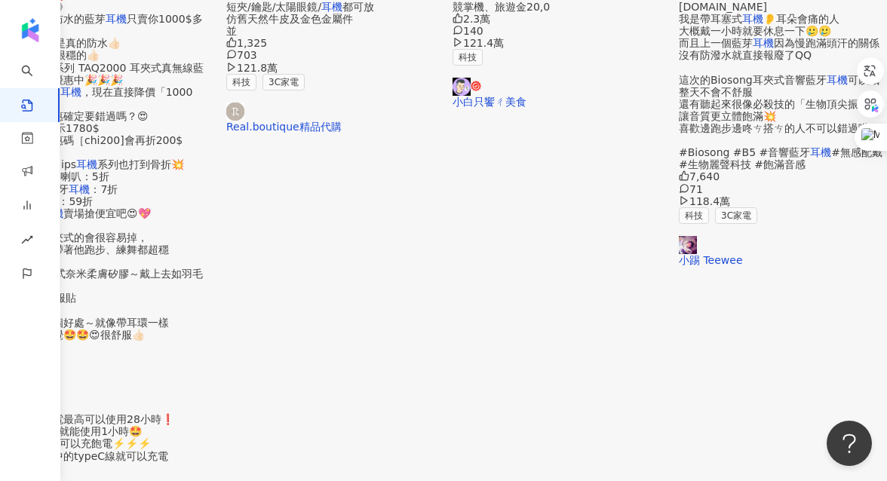
scroll to position [792, 0]
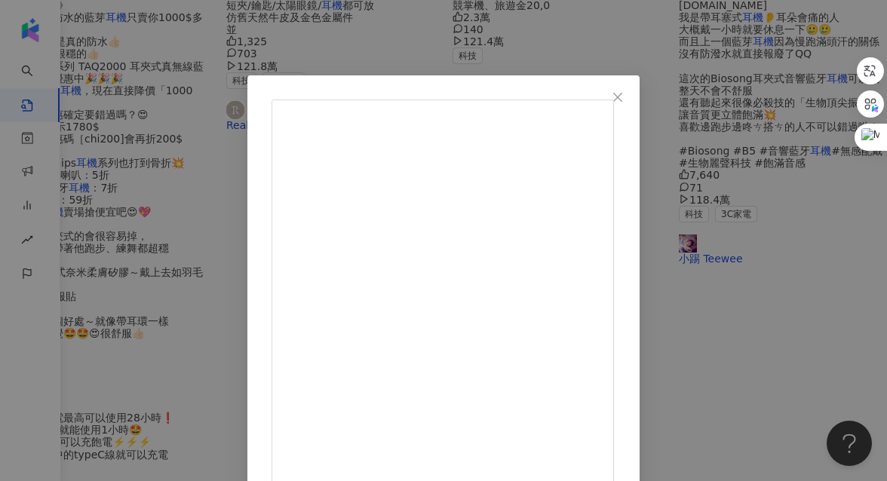
click at [633, 93] on span "Close" at bounding box center [618, 97] width 30 height 12
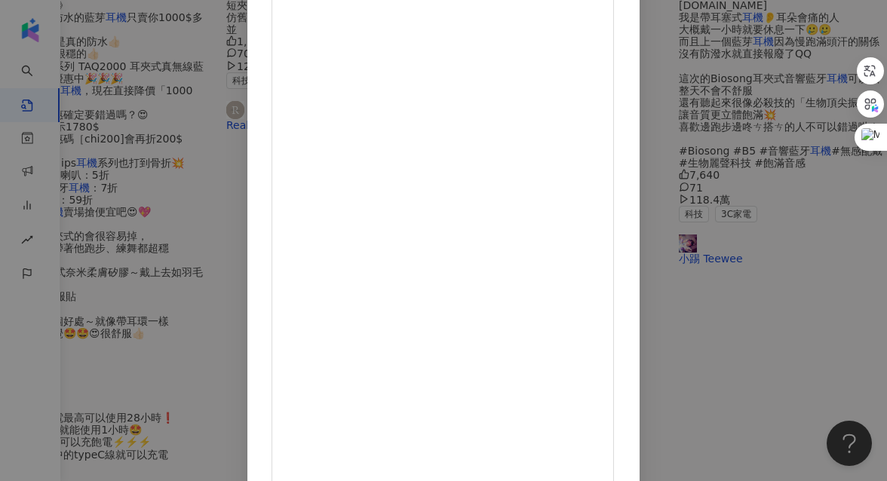
scroll to position [195, 0]
click at [847, 282] on div "蔡昕澔 2023/12/14 👵🏻 捷運上的大道理阿嬤 ☁️ Jeffery Insvlog 20231214 在捷運上的時候通常我都戴著耳機 那天真的很剛好…" at bounding box center [443, 240] width 887 height 481
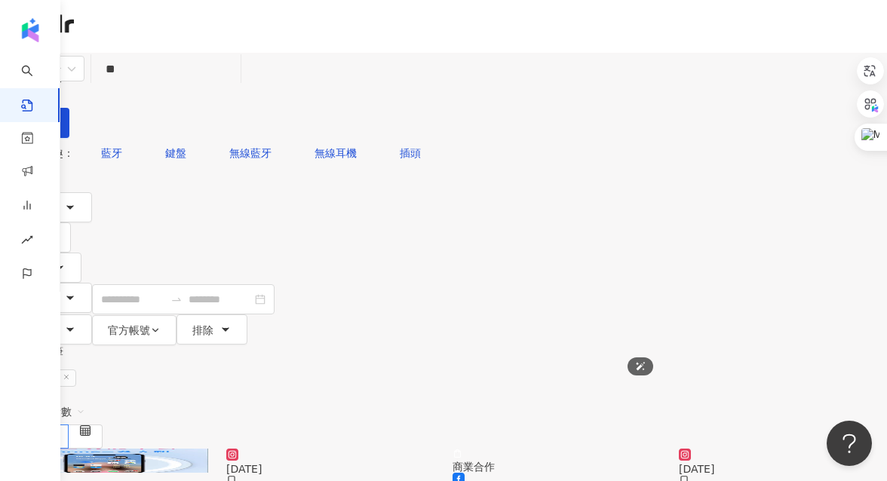
scroll to position [0, 0]
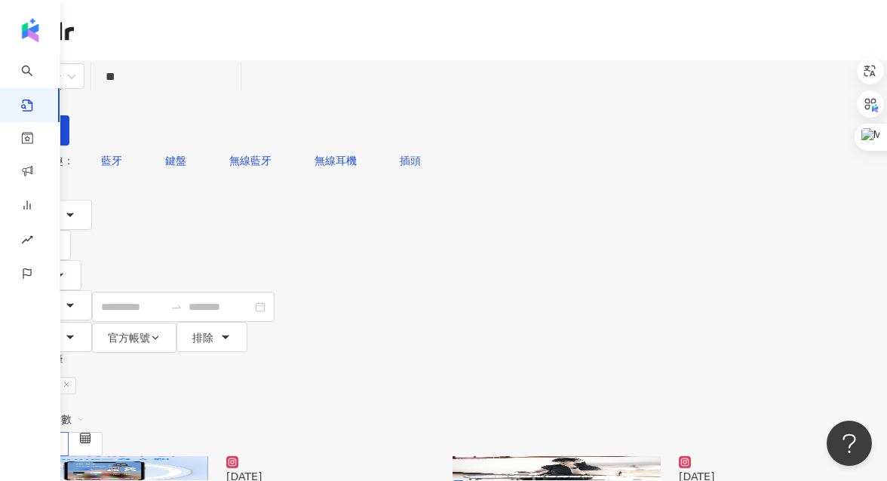
click at [235, 93] on input "**" at bounding box center [165, 76] width 137 height 32
type input "*"
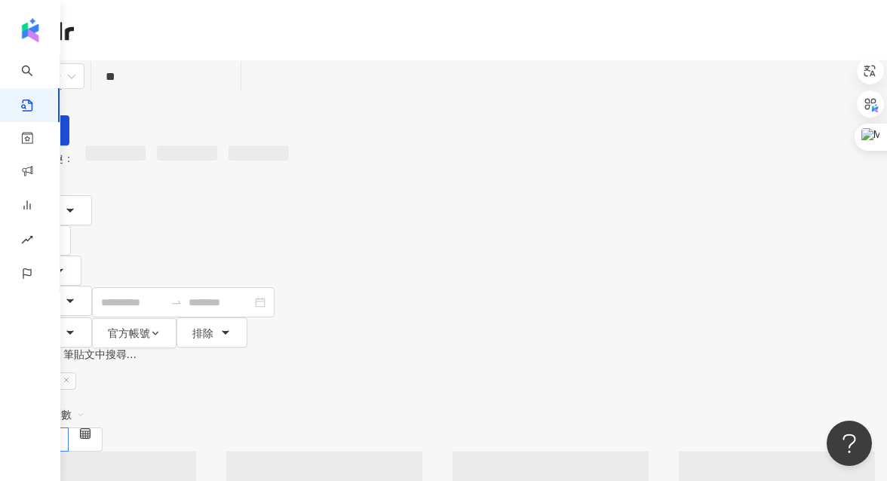
type input "*"
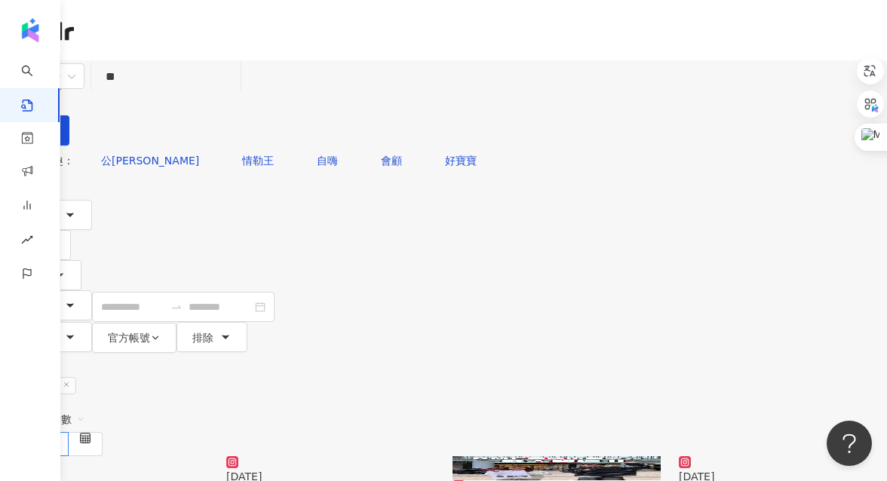
type input "**"
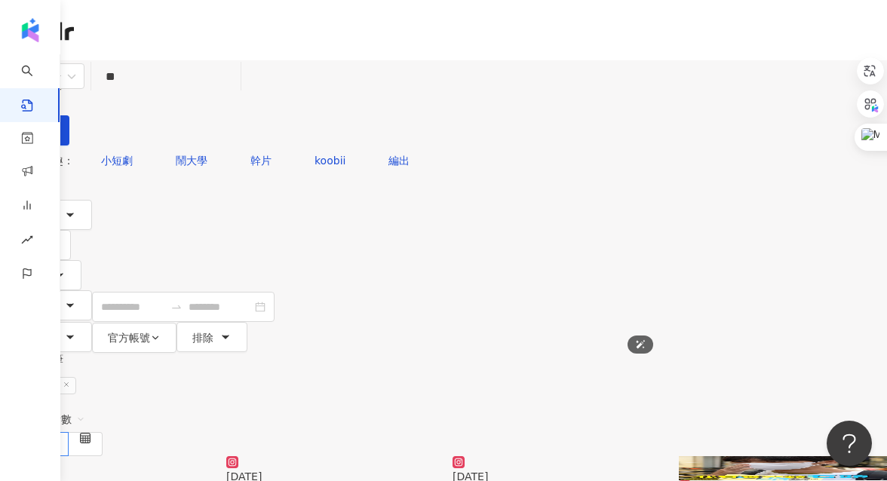
scroll to position [88, 0]
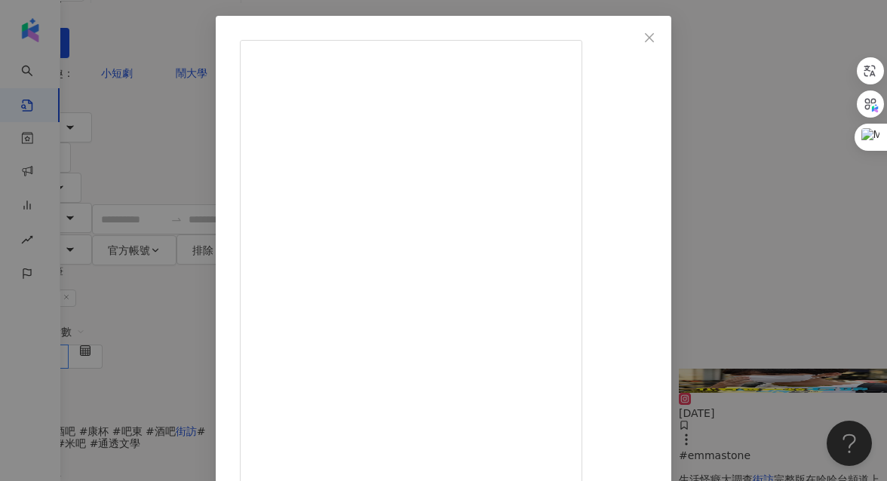
scroll to position [70, 0]
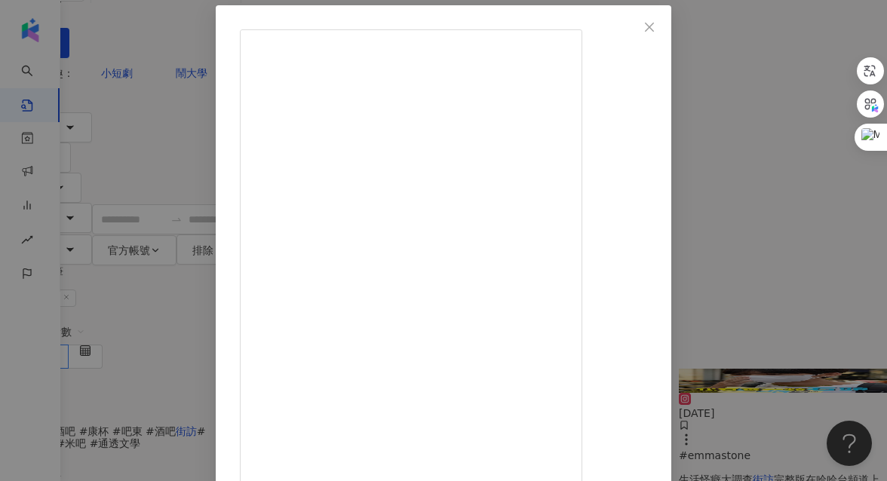
click at [871, 273] on div "HahaTai哈哈台 2024/6/7 現在最新的流行是養石頭？！你會幫石頭取什麼名字？ #emmastone 生活怪癖大調查街訪完整版在哈哈台頻道上🎤 【本…" at bounding box center [443, 240] width 887 height 481
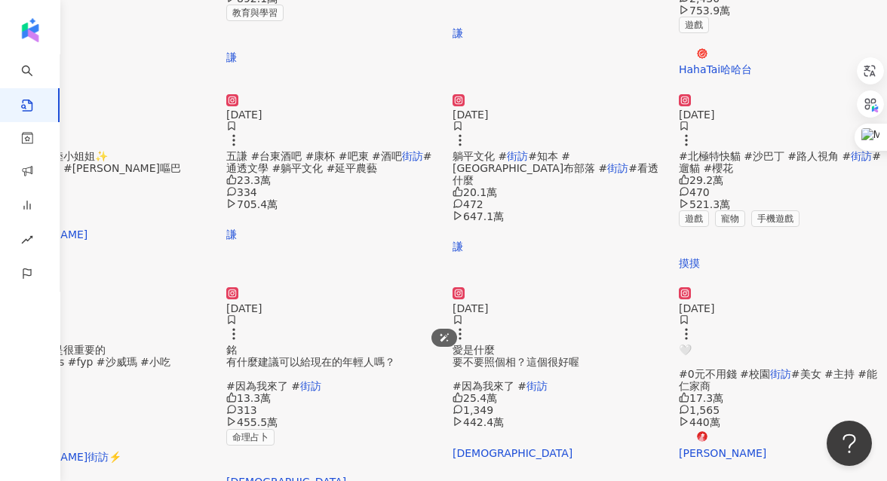
scroll to position [741, 0]
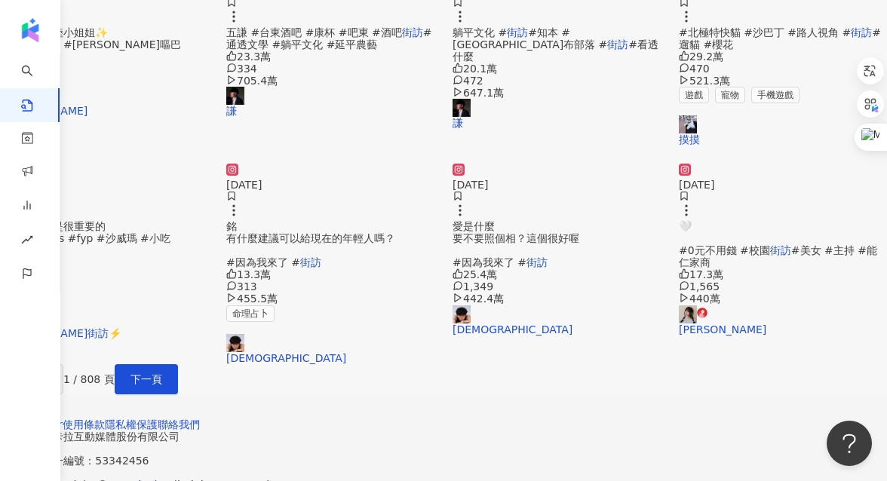
click at [565, 269] on span "愛是什麼 要不要照個相？這個很好喔 #因為我來了 #" at bounding box center [516, 244] width 127 height 48
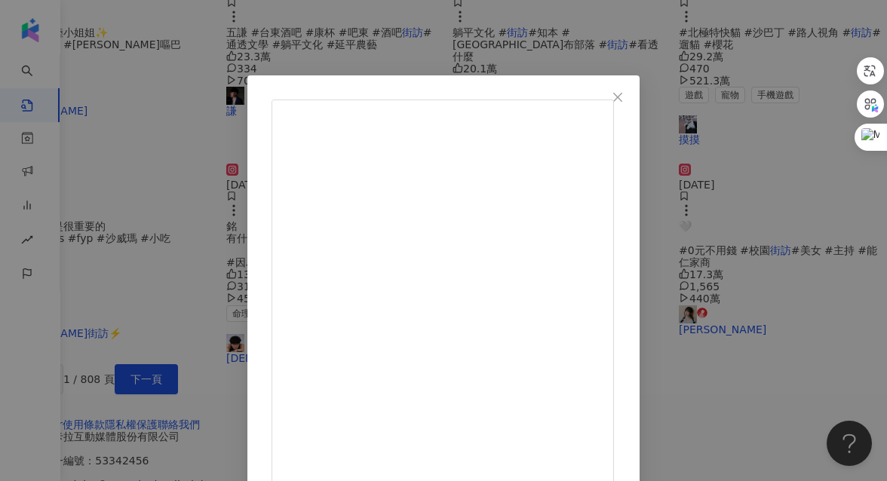
click at [816, 283] on div "4yo 2025/3/18 因為我來了 EP.55 想在你身上擠凱撒醬 愛是什麼 要不要照個相？這個很好喔 #因為我來了 #街訪 25.4萬 1,349 44…" at bounding box center [443, 240] width 887 height 481
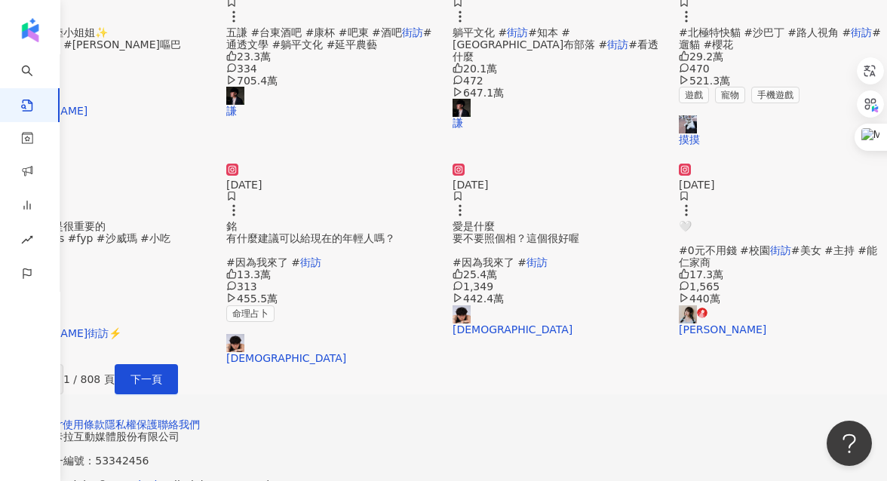
click at [348, 269] on span "銘 有什麼建議可以給現在的年輕人嗎？ #因為我來了 #" at bounding box center [310, 244] width 169 height 48
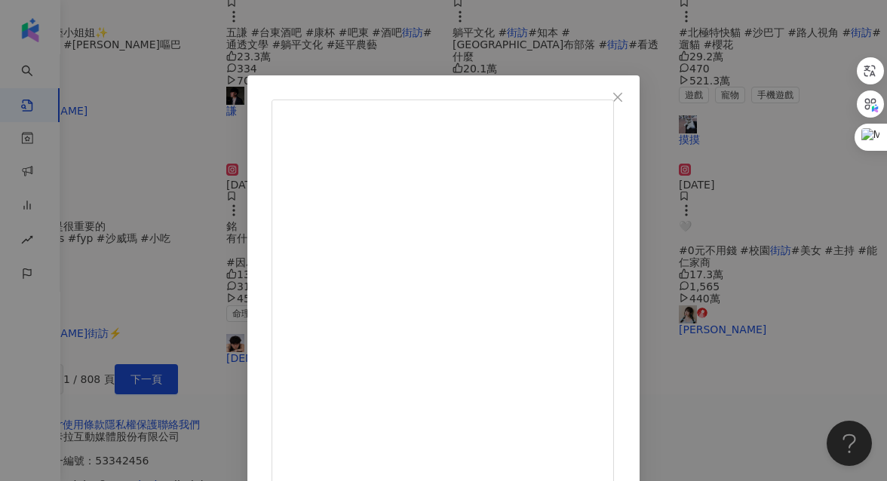
click at [807, 294] on div "4yo 2024/11/21 因為我來了EP.39 人生座右銘 有什麼建議可以給現在的年輕人嗎？ #因為我來了 #街訪 13.3萬 313 455.5萬 查看…" at bounding box center [443, 240] width 887 height 481
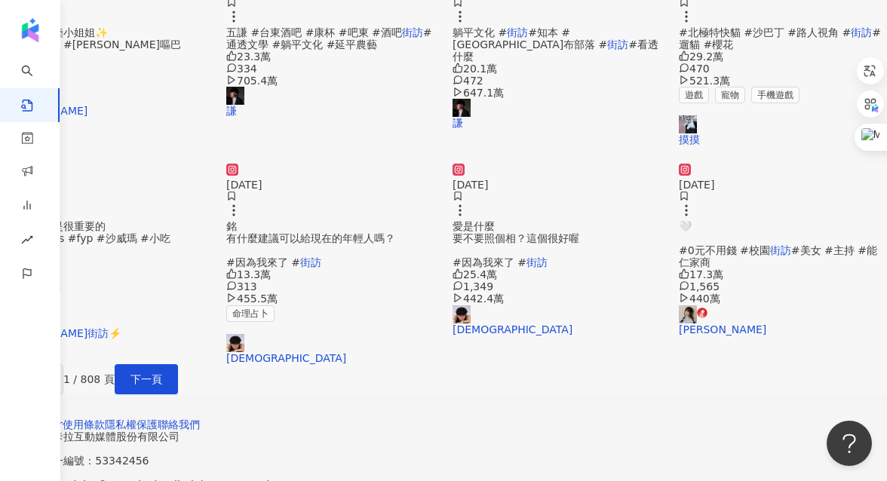
click at [517, 269] on span "愛是什麼 要不要照個相？這個很好喔 #因為我來了 #" at bounding box center [516, 244] width 127 height 48
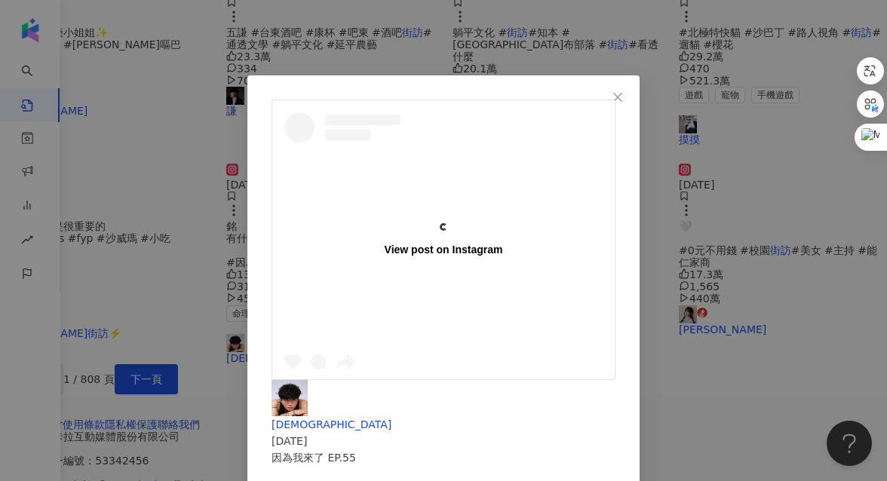
click at [817, 258] on div "View post on Instagram 4yo 2025/3/18 因為我來了 EP.55 想在你身上擠凱撒醬 愛是什麼 要不要照個相？這個很好喔 #因…" at bounding box center [443, 240] width 887 height 481
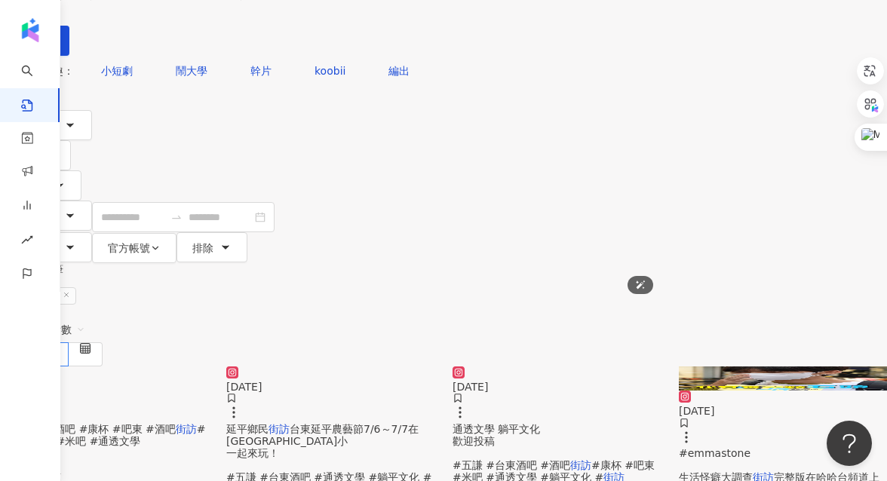
scroll to position [0, 0]
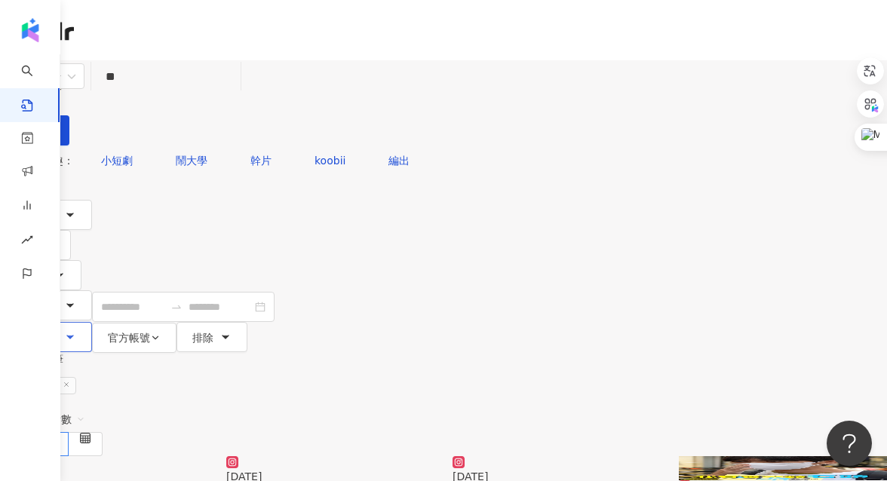
click at [76, 331] on icon "button" at bounding box center [70, 337] width 12 height 12
click at [501, 147] on div "不限 商業合作內容 非商業合作內容" at bounding box center [534, 139] width 249 height 17
click at [501, 147] on span "商業合作內容" at bounding box center [511, 139] width 75 height 17
click at [769, 200] on div "內容形式 類型 追蹤數 發文時間 商業合作 官方帳號 排除 不限 商業合作內容 非商業合作內容" at bounding box center [443, 276] width 887 height 153
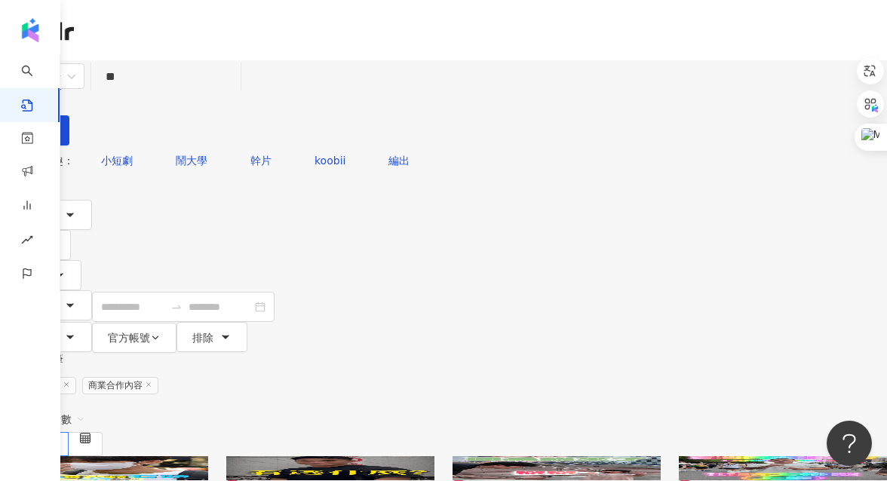
scroll to position [94, 0]
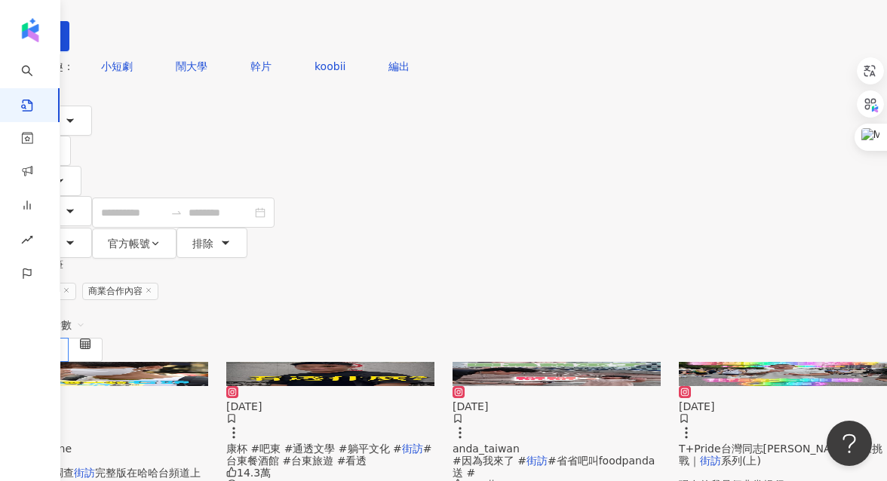
click at [204, 443] on div "#emmastone 生活怪癖大調查 街訪 完整版在哈哈台頻道上🎤 【本集成" at bounding box center [104, 479] width 208 height 73
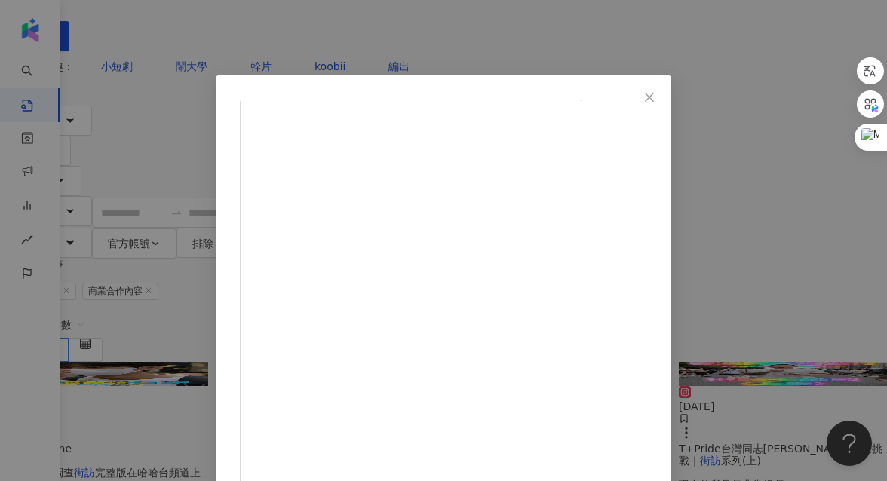
scroll to position [29, 0]
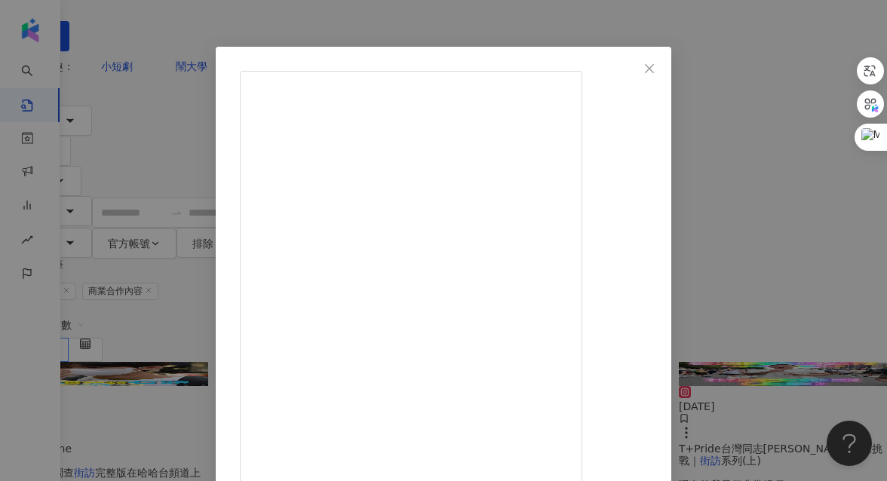
click at [821, 301] on div "HahaTai哈哈台 2024/6/7 現在最新的流行是養石頭？！你會幫石頭取什麼名字？ #emmastone 生活怪癖大調查街訪完整版在哈哈台頻道上🎤 【本…" at bounding box center [443, 240] width 887 height 481
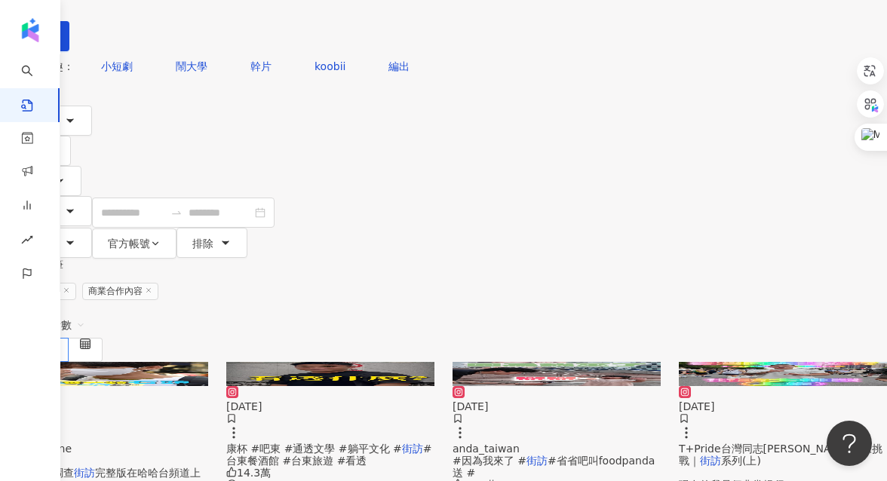
click at [402, 443] on span "康杯 #吧東 #通透文學 #躺平文化 #" at bounding box center [314, 449] width 176 height 12
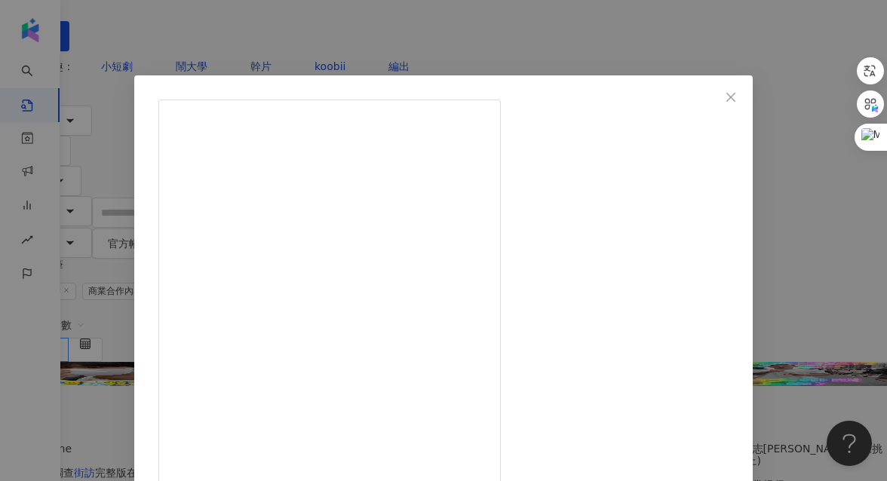
click at [818, 267] on div "謙 2024/8/9 現在每天都能遇到許多網友 特地前來台東感受這迷人的鬆弛感 但你們來店裡的時候不要一直灌我啊 灌你們自己好嗎哈哈哈 暑假最後一個月了 花東…" at bounding box center [443, 240] width 887 height 481
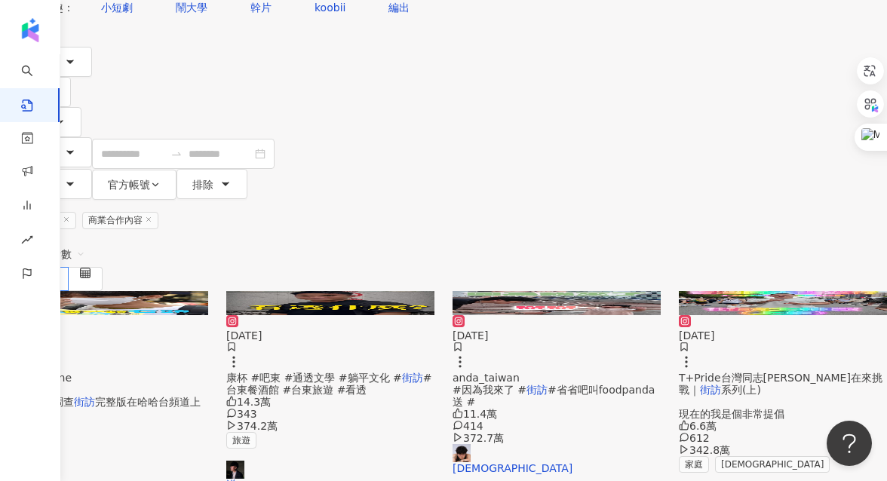
scroll to position [152, 0]
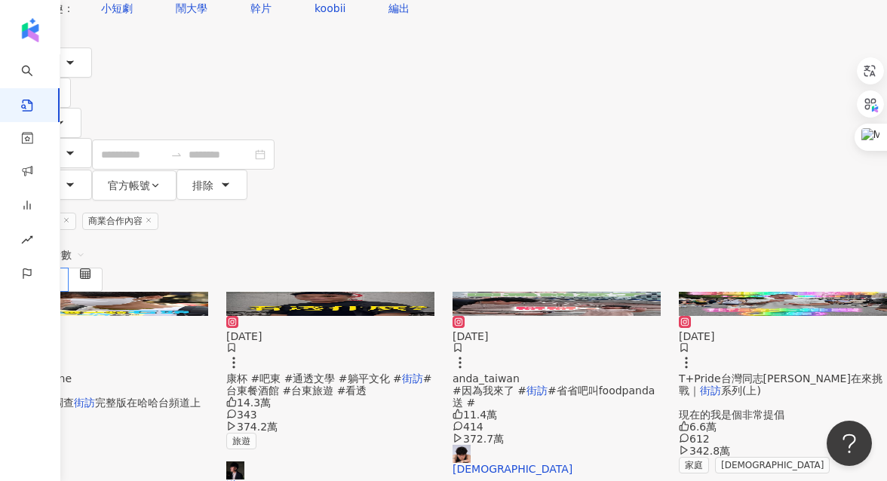
click at [593, 385] on span "#省省吧叫foodpanda送 #" at bounding box center [554, 397] width 202 height 24
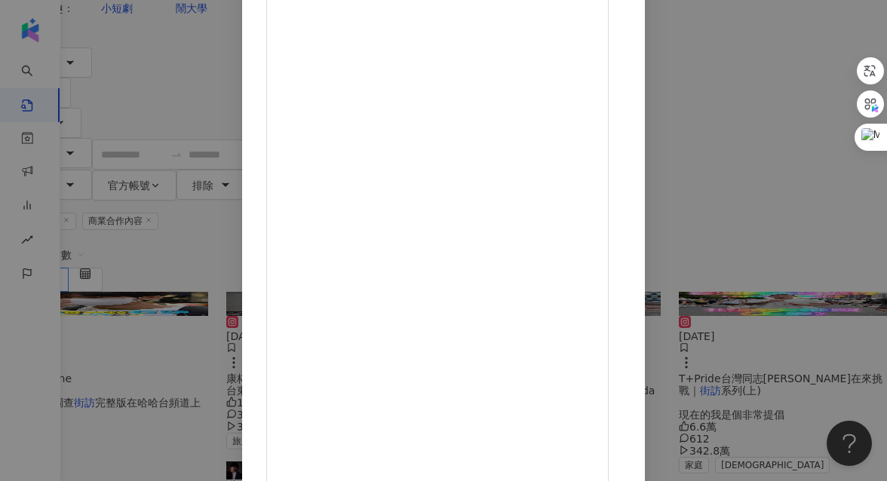
scroll to position [195, 0]
click at [795, 220] on div "4yo 2025/8/5 因為我來了EP.79 喔是喔 馬斯克的AI女友 覺得紅姐這個人怎麼樣？ foodpanda 最近太狂，8/31前超多品牌都在打 65…" at bounding box center [443, 240] width 887 height 481
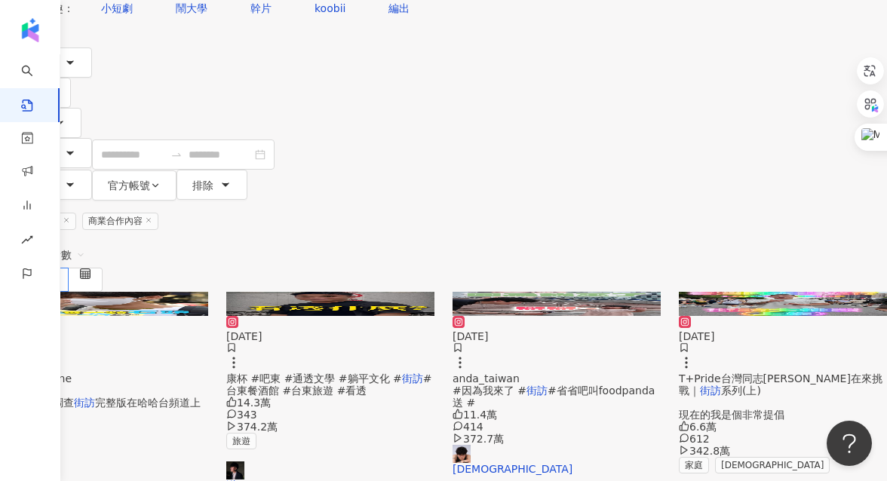
click at [721, 385] on mark "街訪" at bounding box center [710, 391] width 21 height 12
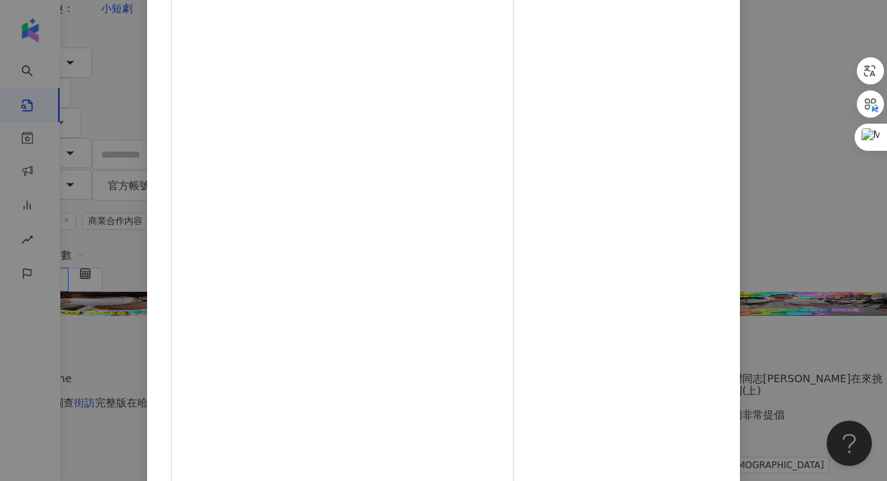
click at [850, 171] on div "黃尹萱 2024/11/3 2024 Taiwan LGBT+Pride台灣同志遊行-炫在來挑戰｜街訪系列(上) 現在的我是個非常提倡「做自己、愛自己」的人 …" at bounding box center [443, 240] width 887 height 481
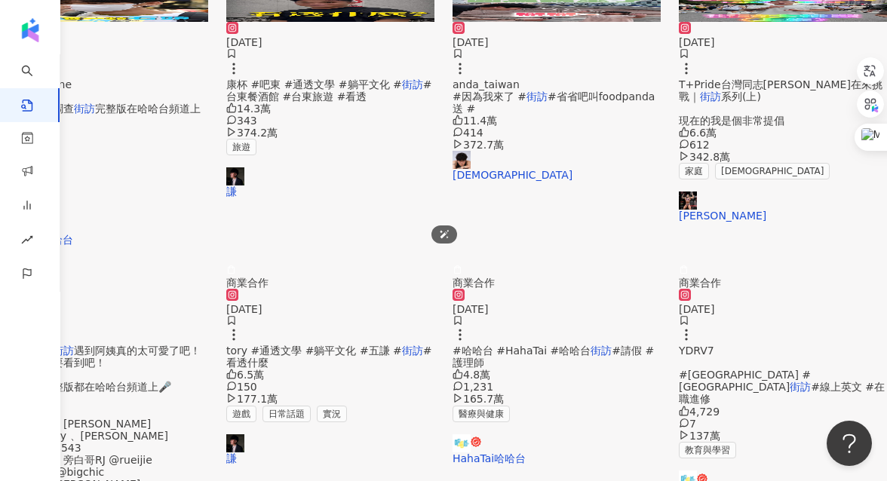
scroll to position [447, 0]
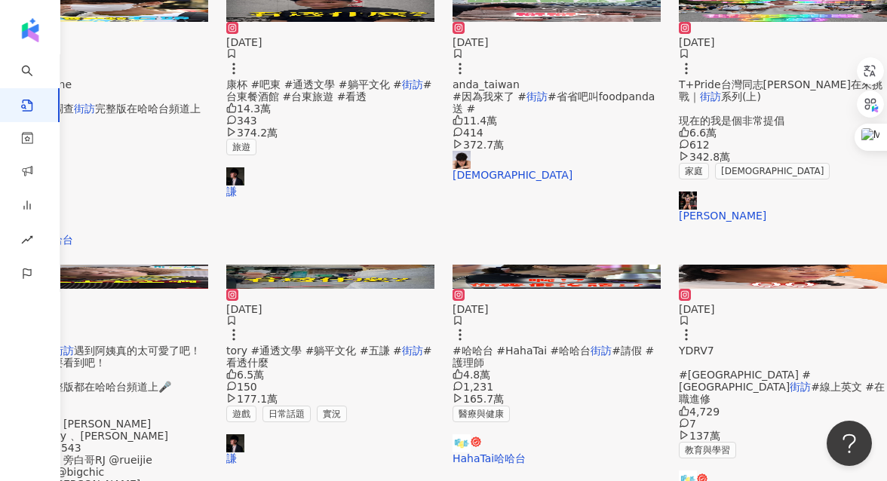
click at [177, 345] on div "這次到台東 街訪 遇到阿姨真的太可愛了吧！希望她女兒要看到吧！ 台東 街訪 完整版都在哈哈台頻道上🎤 【本集成員】 企劃、採訪｜蓋瑞 @0901_gary 、…" at bounding box center [104, 472] width 208 height 255
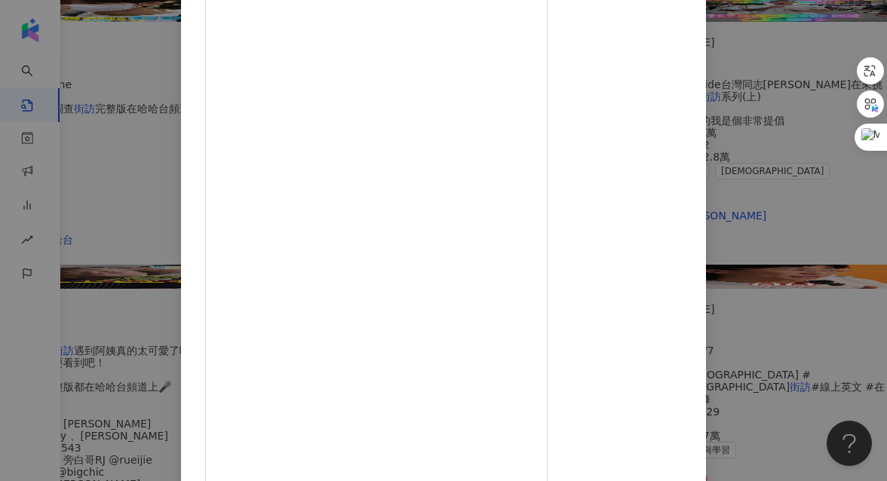
scroll to position [146, 0]
click at [828, 199] on div "HahaTai哈哈台 2023/9/1 這次到台東街訪遇到阿姨真的太可愛了吧！希望她女兒要看到吧！ 台東街訪完整版都在哈哈台頻道上🎤 【本集成員】 企劃、採訪…" at bounding box center [443, 240] width 887 height 481
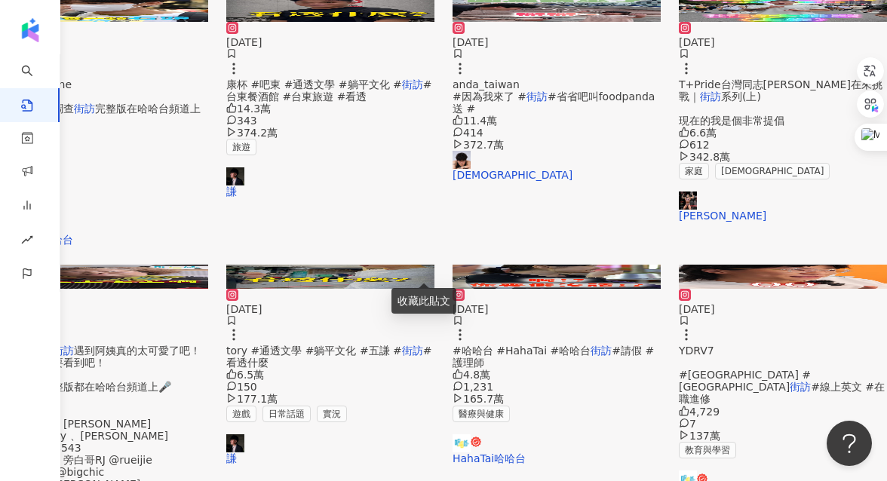
click at [416, 291] on div "收藏此貼文" at bounding box center [424, 301] width 65 height 26
click at [370, 345] on span "tory #通透文學 #躺平文化 #五謙 #" at bounding box center [314, 351] width 176 height 12
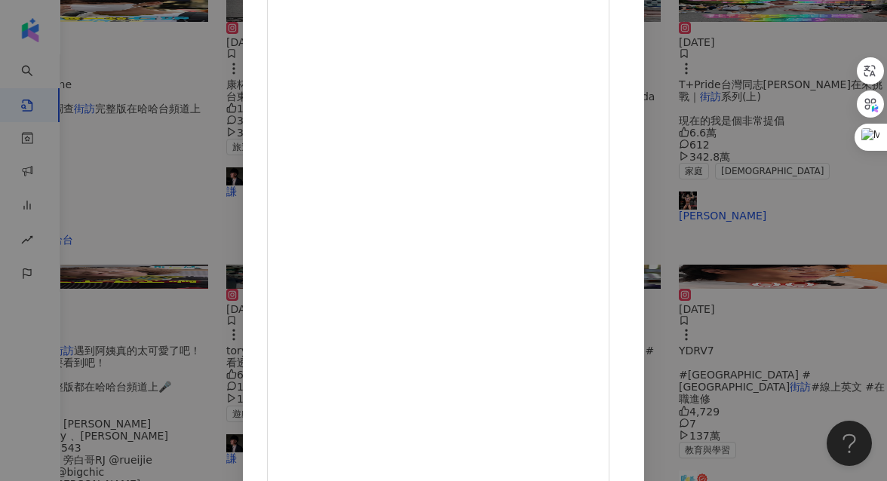
scroll to position [195, 0]
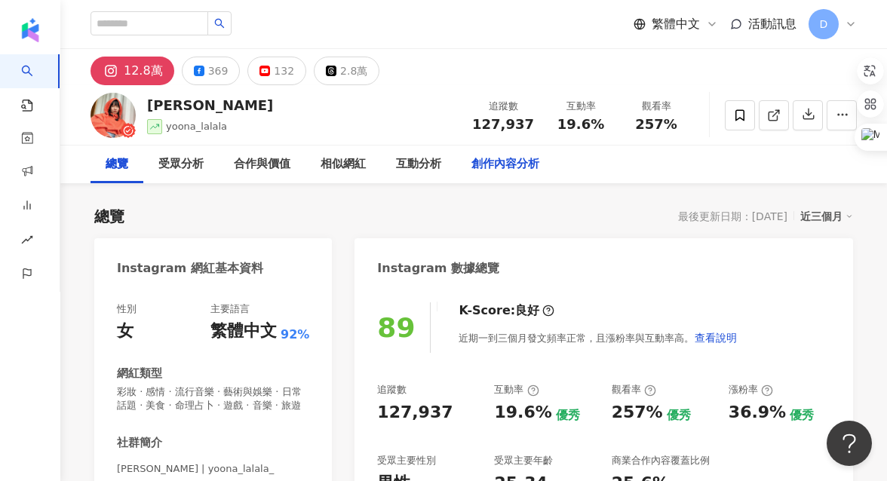
click at [508, 171] on div "創作內容分析" at bounding box center [506, 164] width 68 height 18
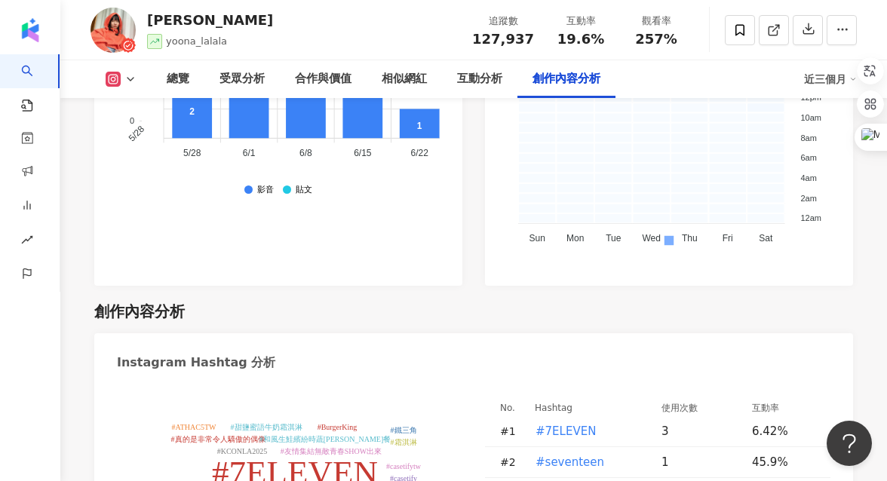
scroll to position [4760, 0]
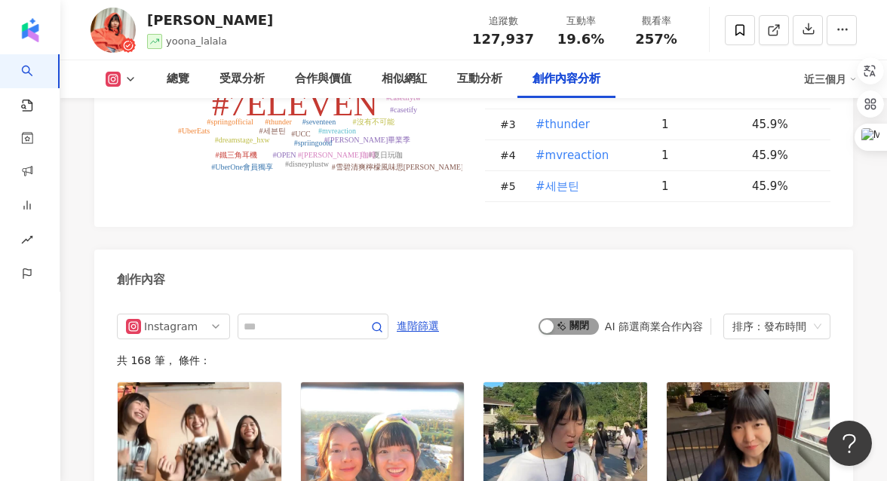
click at [577, 318] on span "啟動 關閉" at bounding box center [569, 326] width 60 height 17
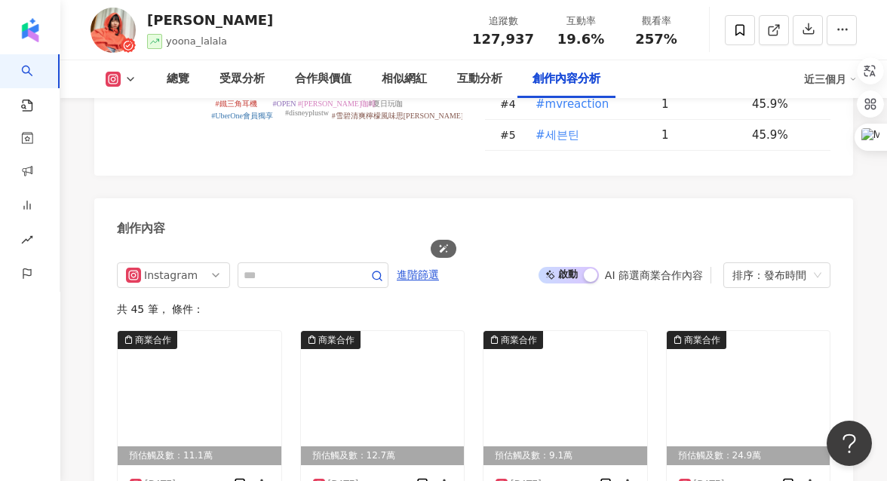
scroll to position [4824, 0]
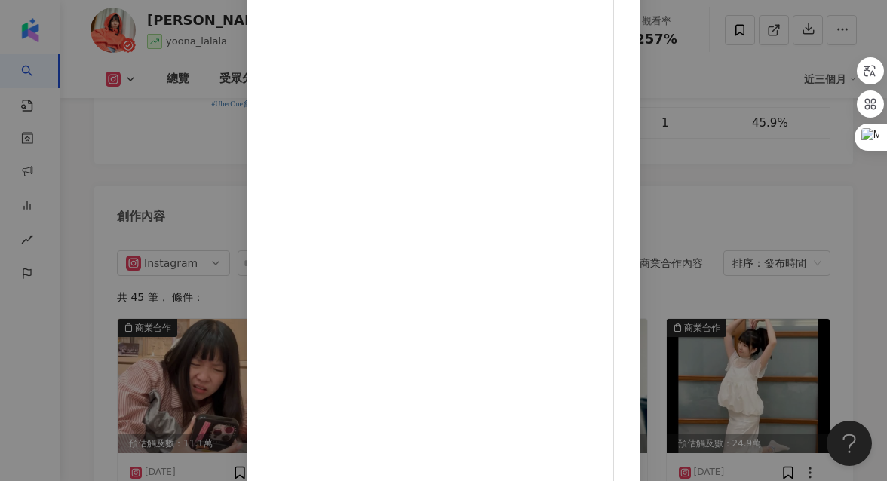
scroll to position [194, 0]
click at [847, 214] on div "[PERSON_NAME] [DATE] 明明就有行充但都忘記充電 或是忘記帶出門（可惡） 根本是衝著有充電站在皮 - 但ChargeSPOT真的拯救我超多次…" at bounding box center [443, 240] width 887 height 481
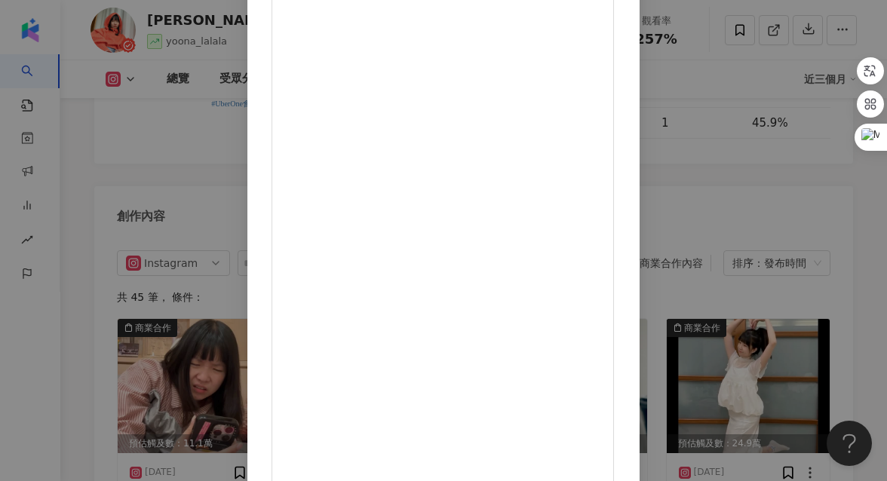
scroll to position [195, 0]
click at [816, 131] on div "U娜 Yoona 2025/8/7 把朋友當寶寶 從買玩具開始 （或是只買玩具就好） 其他看起來算是有點多了 - 給大家一個 送朋友生活中小驚喜的方式 那就是…" at bounding box center [443, 240] width 887 height 481
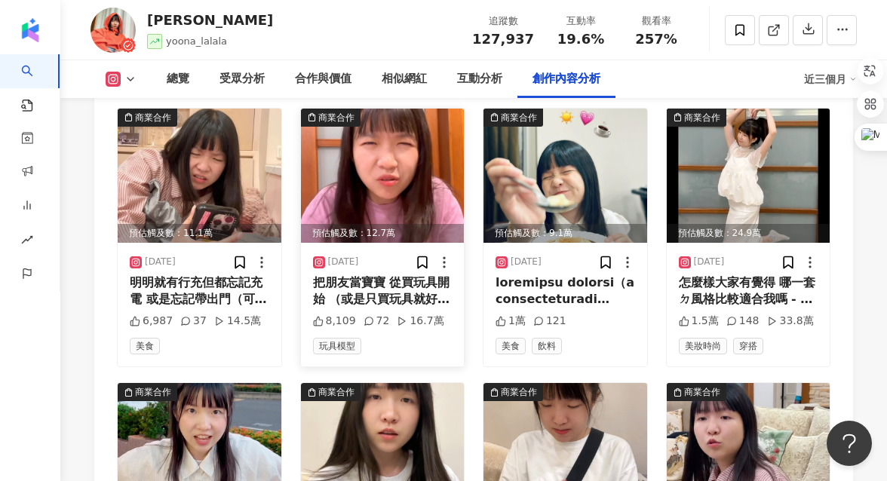
scroll to position [5033, 0]
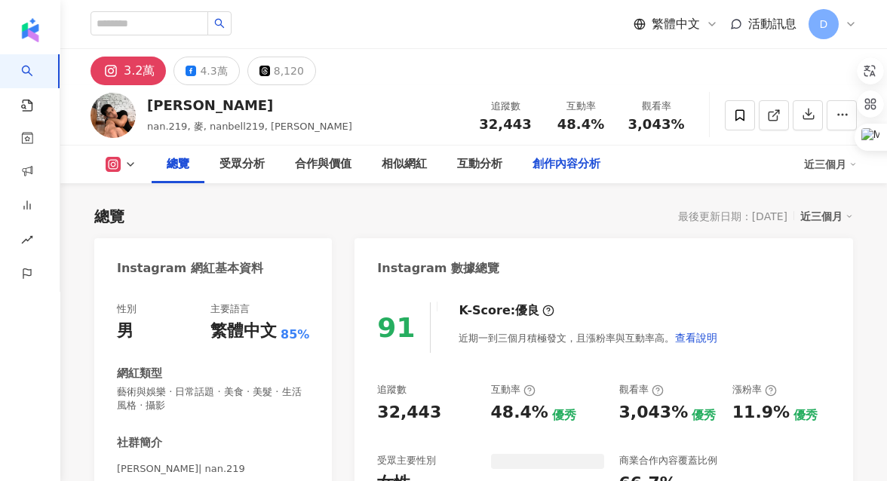
click at [557, 164] on div "創作內容分析" at bounding box center [567, 164] width 68 height 18
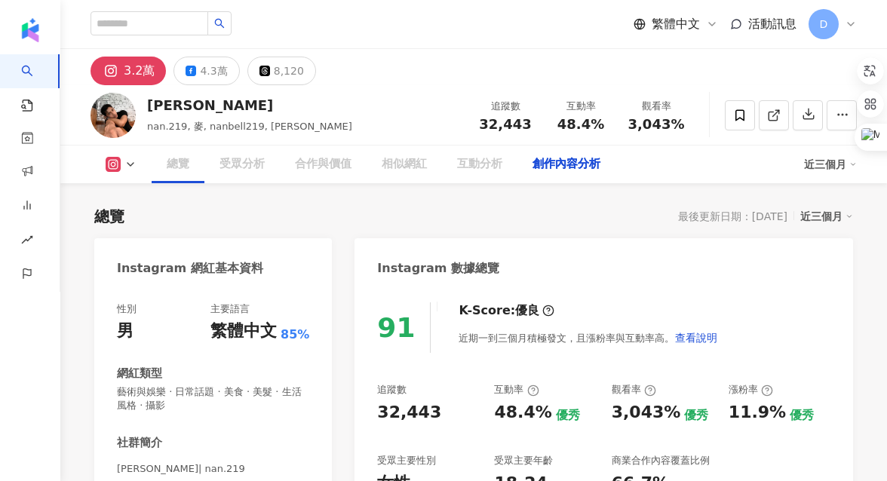
scroll to position [1, 0]
click at [557, 164] on div "創作內容分析" at bounding box center [567, 164] width 68 height 18
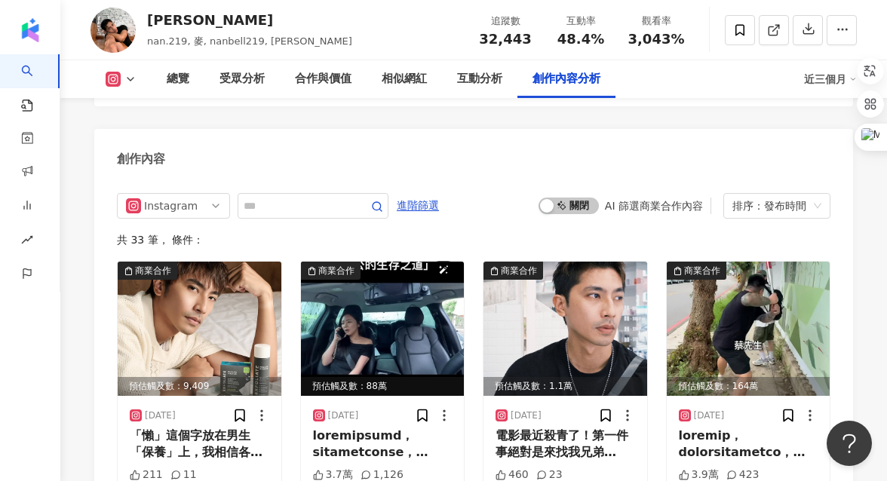
scroll to position [4689, 0]
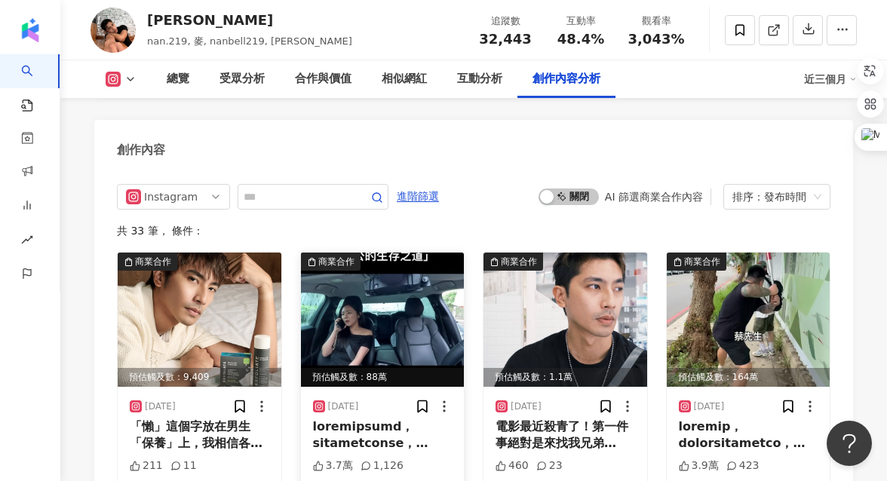
click at [383, 419] on div at bounding box center [383, 436] width 140 height 34
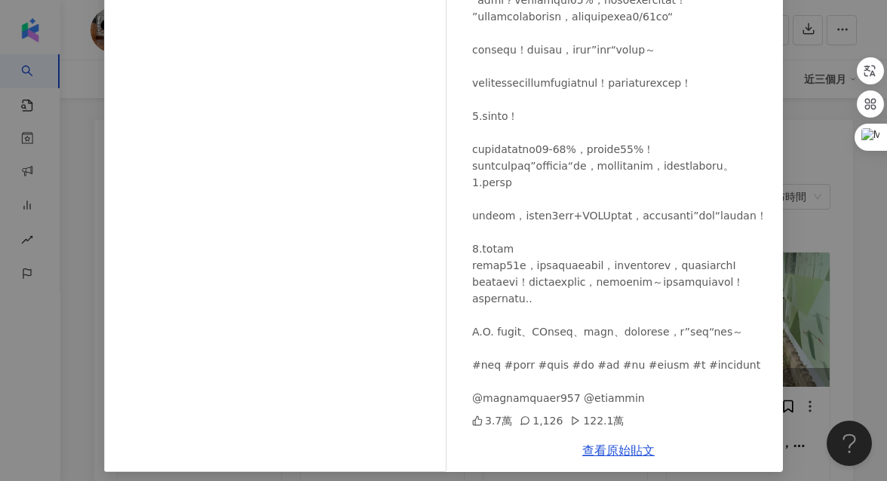
scroll to position [189, 0]
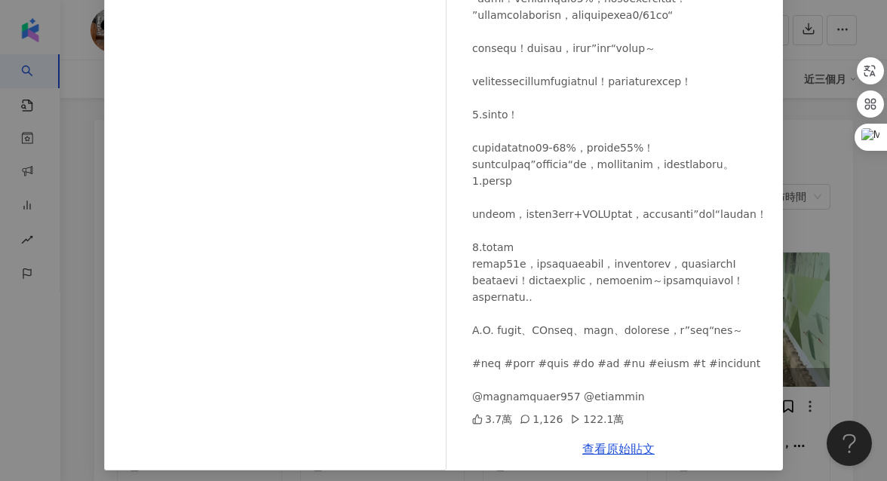
click at [831, 232] on div "鄭楠鐘 2025/7/31 3.7萬 1,126 122.1萬 查看原始貼文" at bounding box center [443, 240] width 887 height 481
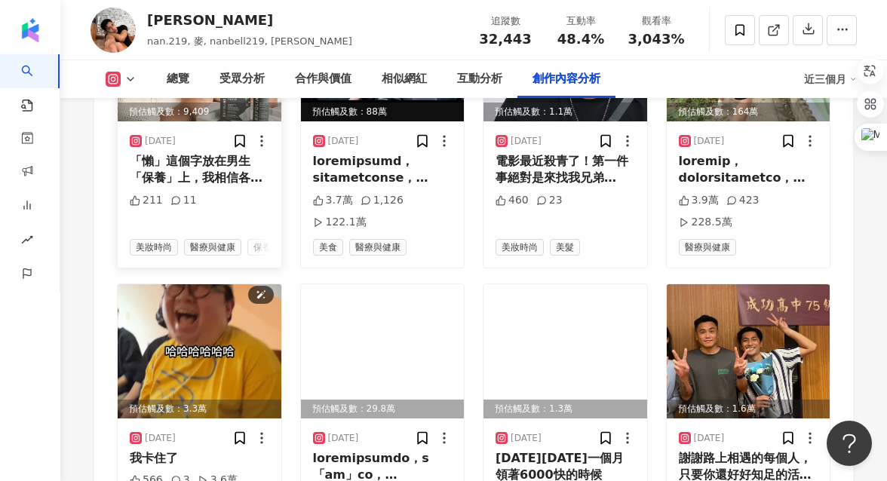
scroll to position [4954, 0]
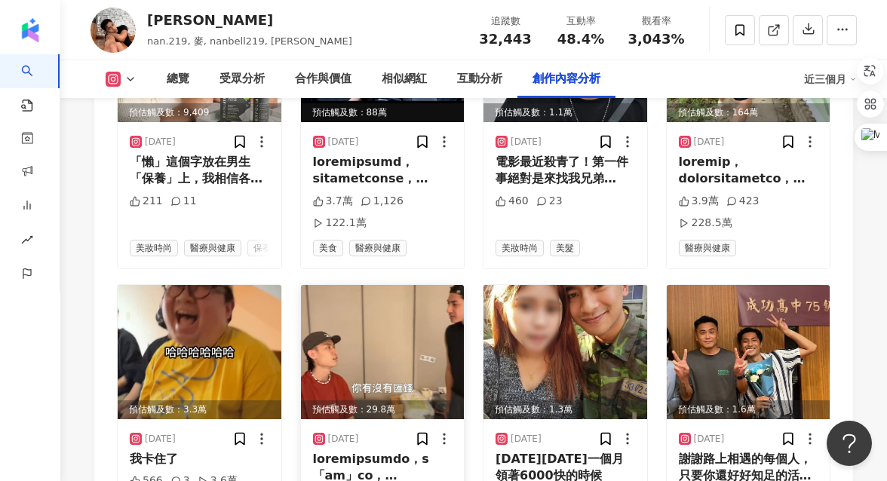
click at [404, 451] on div at bounding box center [383, 468] width 140 height 34
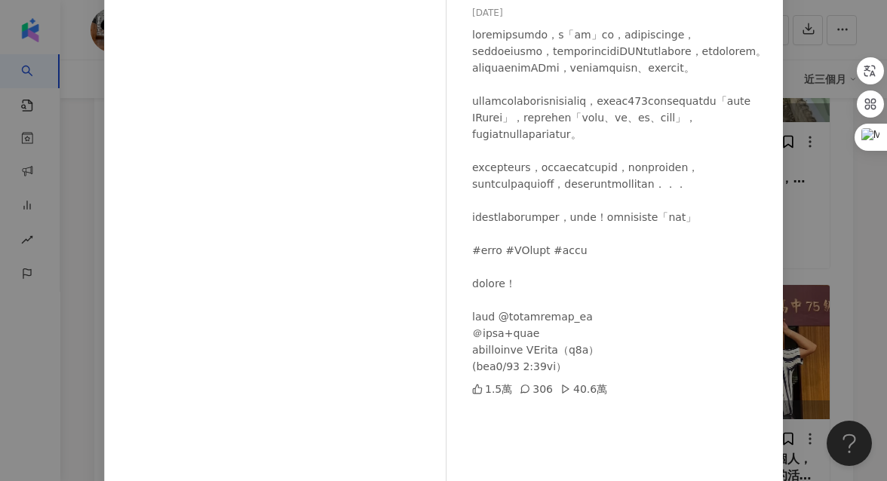
scroll to position [145, 0]
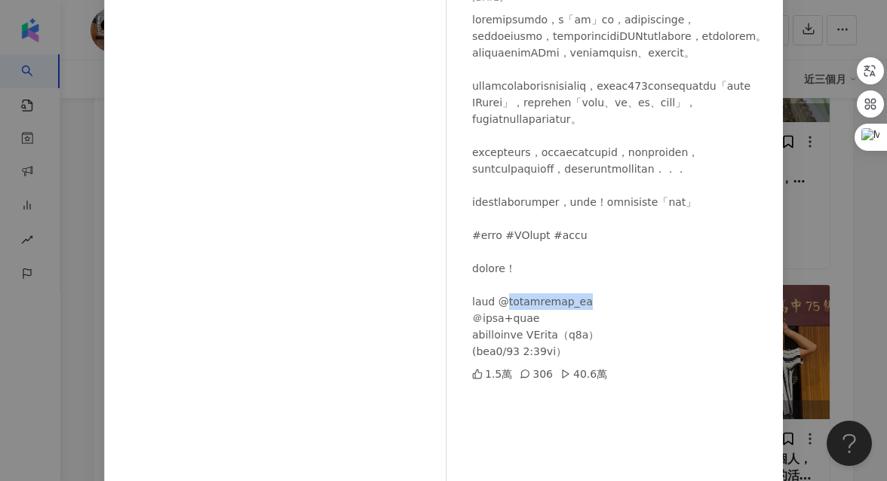
drag, startPoint x: 610, startPoint y: 387, endPoint x: 527, endPoint y: 388, distance: 83.8
click at [527, 360] on div at bounding box center [621, 185] width 299 height 349
copy div "trendmicro_tw"
click at [795, 162] on div "鄭楠鐘 2025/6/8 1.5萬 306 40.6萬 查看原始貼文" at bounding box center [443, 240] width 887 height 481
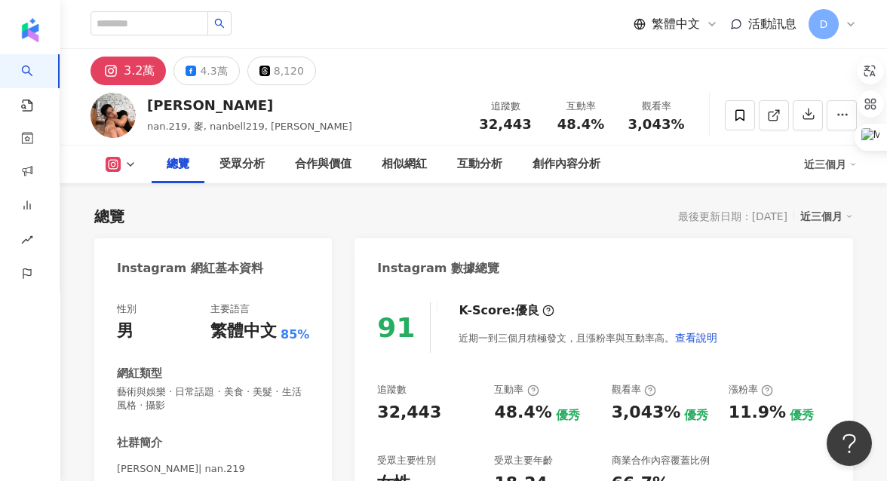
scroll to position [121, 0]
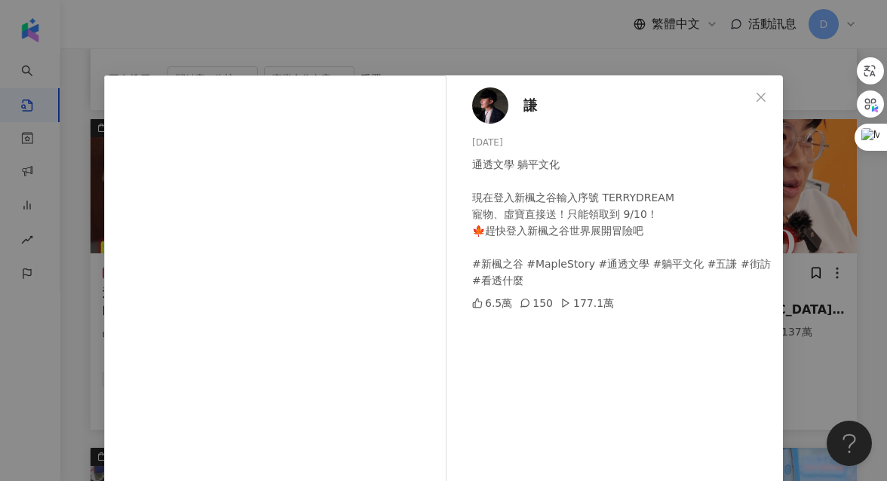
scroll to position [195, 0]
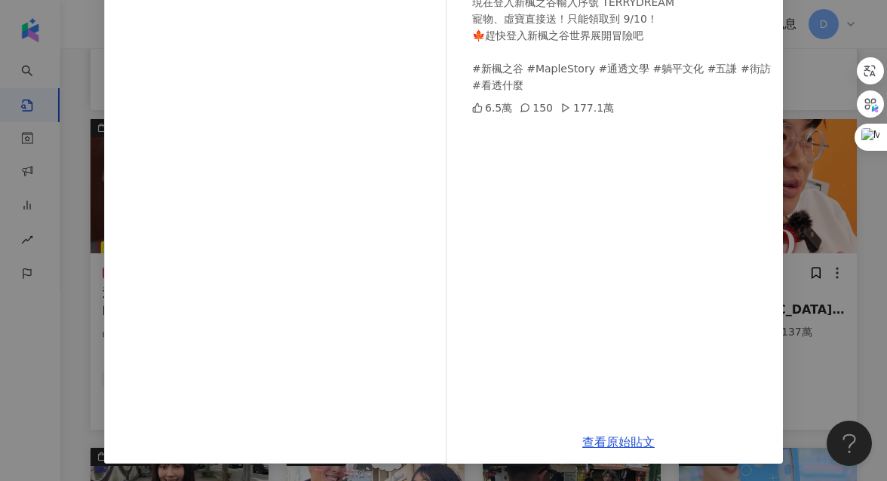
click at [776, 244] on div "謙 2024/8/27 通透文學 躺平文化 現在登入新楓之谷輸入序號 TERRYDREAM 寵物、虛寶直接送！只能領取到 9/10！ 🍁趕快登入新楓之谷世界展…" at bounding box center [618, 150] width 329 height 541
click at [831, 244] on div "謙 2024/8/27 通透文學 躺平文化 現在登入新楓之谷輸入序號 TERRYDREAM 寵物、虛寶直接送！只能領取到 9/10！ 🍁趕快登入新楓之谷世界展…" at bounding box center [443, 240] width 887 height 481
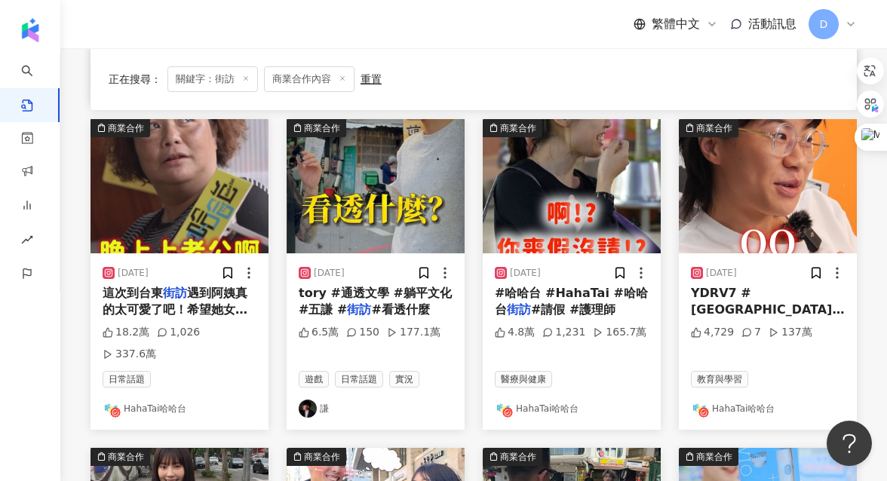
click at [762, 292] on span "YDRV7 #哈哈台 #哈哈台" at bounding box center [767, 310] width 153 height 48
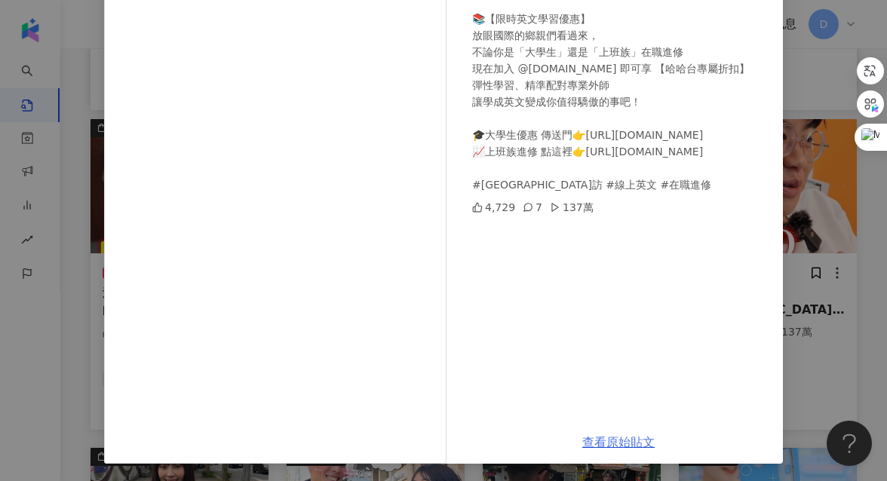
click at [592, 444] on link "查看原始貼文" at bounding box center [618, 442] width 72 height 14
click at [838, 256] on div "HahaTai哈哈台 2025/5/16 如何分辨一個人是不是台灣人，當他說：這個東西「ＱＱ的」 📚【限時英文學習優惠】 放眼國際的鄉親們看過來， 不論你是「…" at bounding box center [443, 240] width 887 height 481
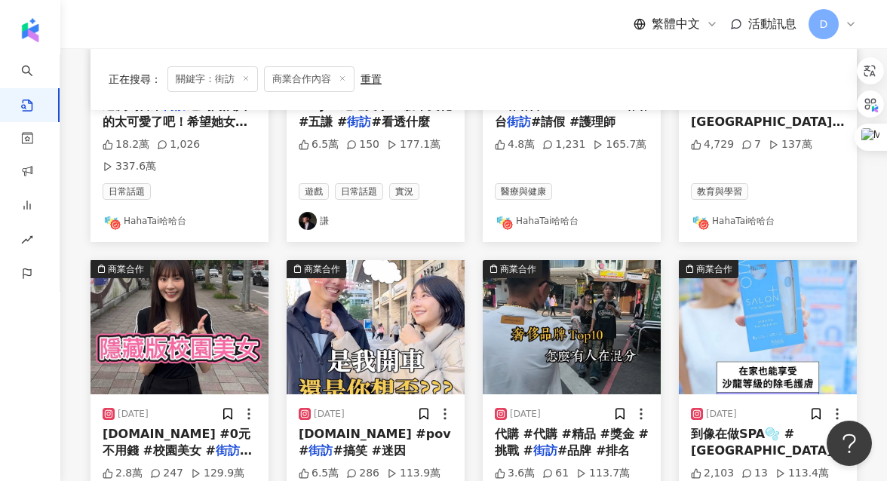
scroll to position [634, 0]
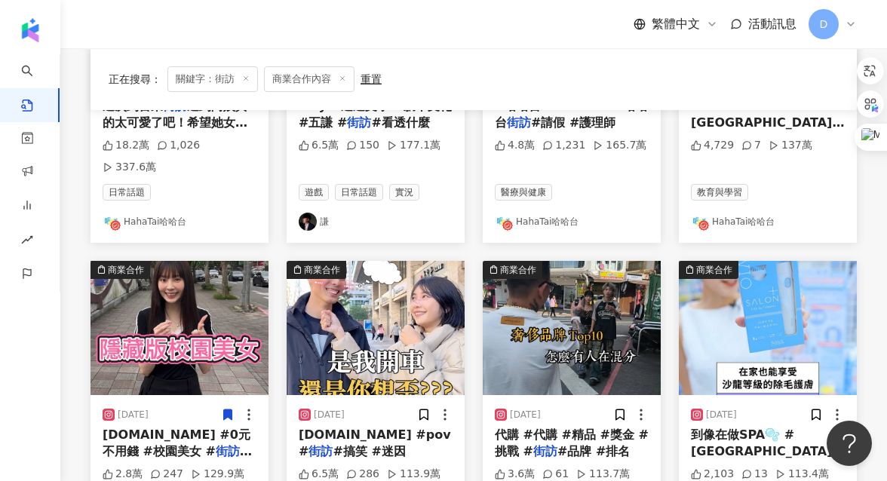
click at [193, 428] on span "isini.tw #0元不用錢 #校園美女 #" at bounding box center [177, 443] width 148 height 31
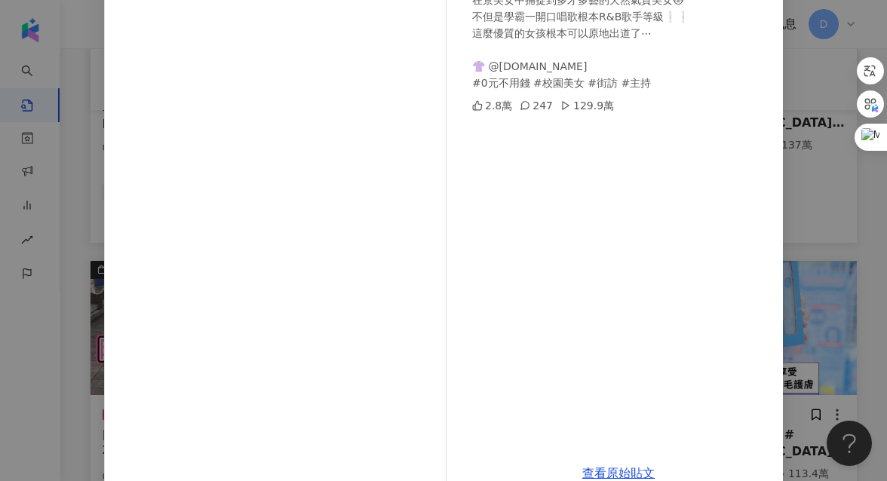
scroll to position [195, 0]
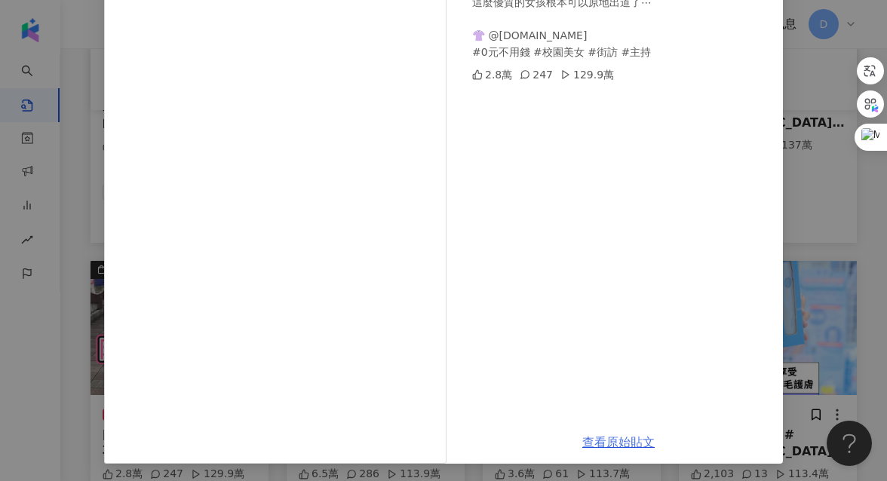
click at [622, 442] on link "查看原始貼文" at bounding box center [618, 442] width 72 height 14
click at [773, 196] on div "黃琳媛 Aileen 2025/5/31 在景美女中捕捉到多才多藝的天然氣質美女😻 不但是學霸一開口唱歌根本R&B歌手等級❕❕ 這麼優質的女孩根本可以原地出道…" at bounding box center [618, 150] width 329 height 541
click at [800, 192] on div "黃琳媛 Aileen 2025/5/31 在景美女中捕捉到多才多藝的天然氣質美女😻 不但是學霸一開口唱歌根本R&B歌手等級❕❕ 這麼優質的女孩根本可以原地出道…" at bounding box center [443, 240] width 887 height 481
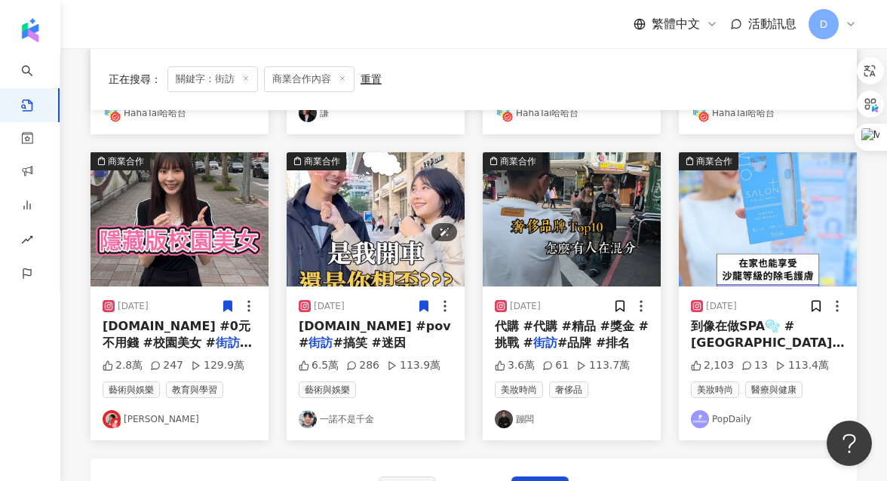
scroll to position [755, 0]
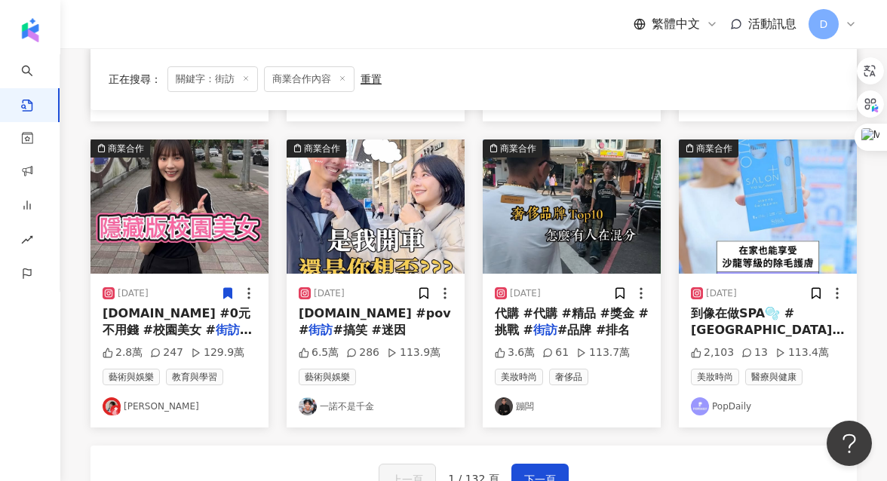
click at [360, 306] on span "backbone.tw #pov #" at bounding box center [375, 321] width 152 height 31
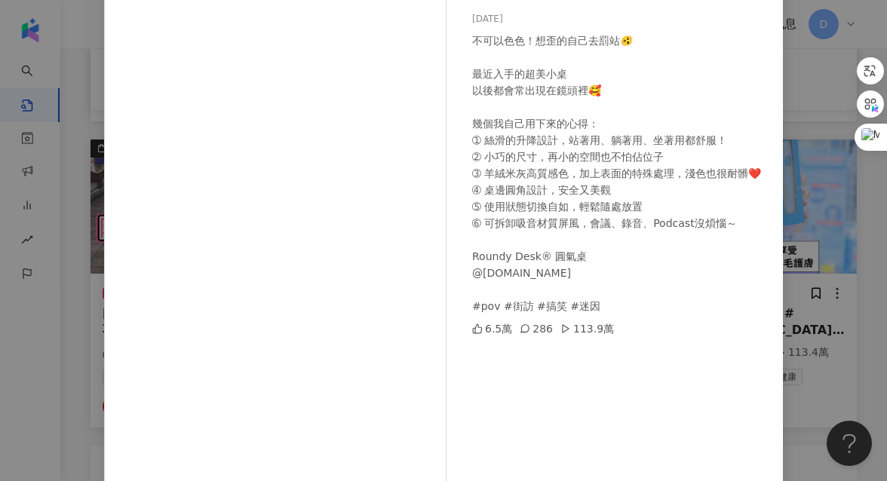
scroll to position [177, 0]
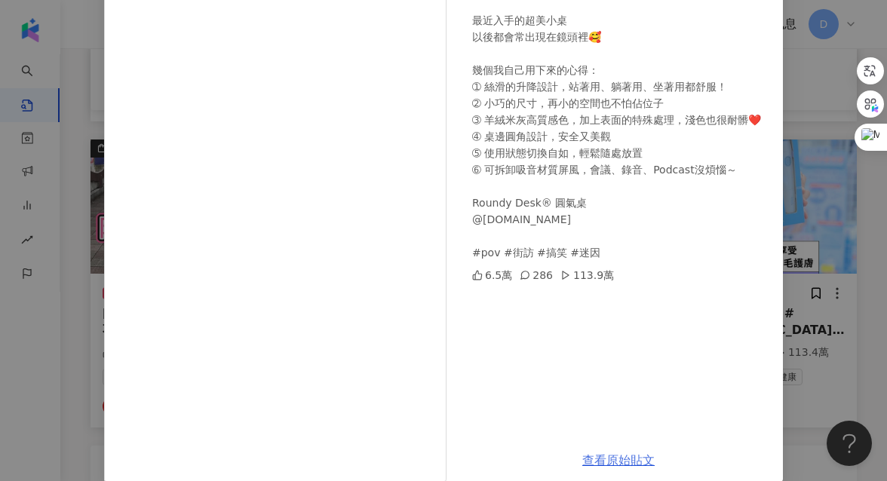
click at [601, 454] on link "查看原始貼文" at bounding box center [618, 460] width 72 height 14
click at [816, 178] on div "一諾不是千金 2025/1/21 不可以色色！想歪的自己去罰站🫨 最近入手的超美小桌 以後都會常出現在鏡頭裡🥰 幾個我自己用下來的心得： ➀ 絲滑的升降設計，…" at bounding box center [443, 240] width 887 height 481
